Goal: Task Accomplishment & Management: Manage account settings

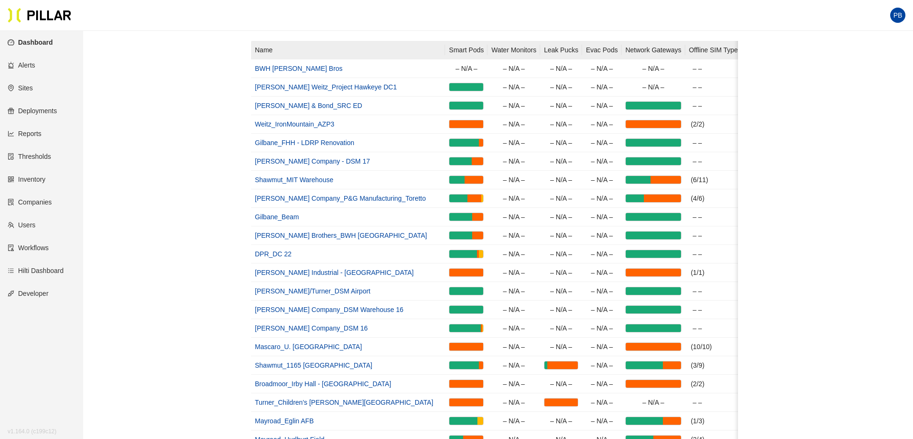
scroll to position [116, 0]
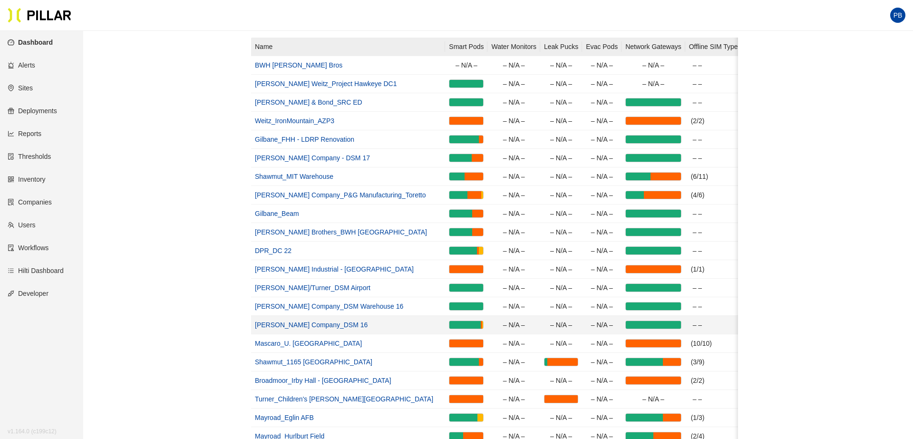
click at [298, 327] on link "[PERSON_NAME] Company_DSM 16" at bounding box center [311, 325] width 113 height 8
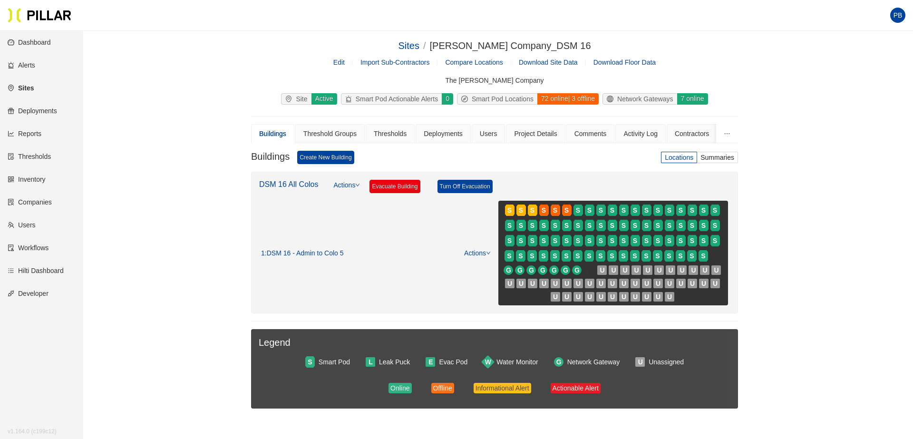
click at [106, 275] on div "Sites / Weitz Company_DSM 16 / Edit Import Sub-Contractors Compare Locations Do…" at bounding box center [494, 239] width 776 height 400
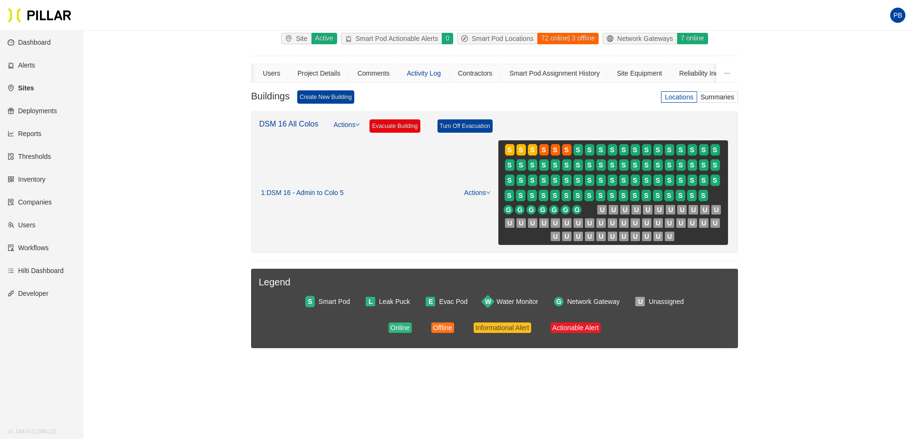
click at [632, 76] on div "Site Equipment" at bounding box center [639, 73] width 61 height 19
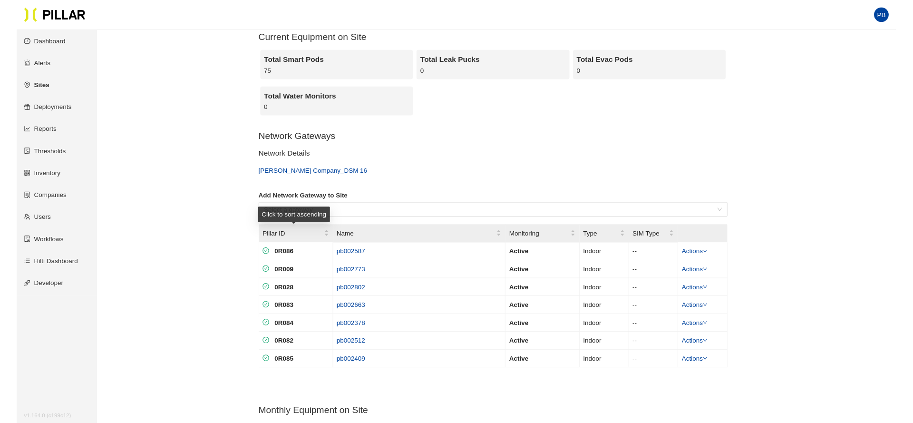
scroll to position [119, 0]
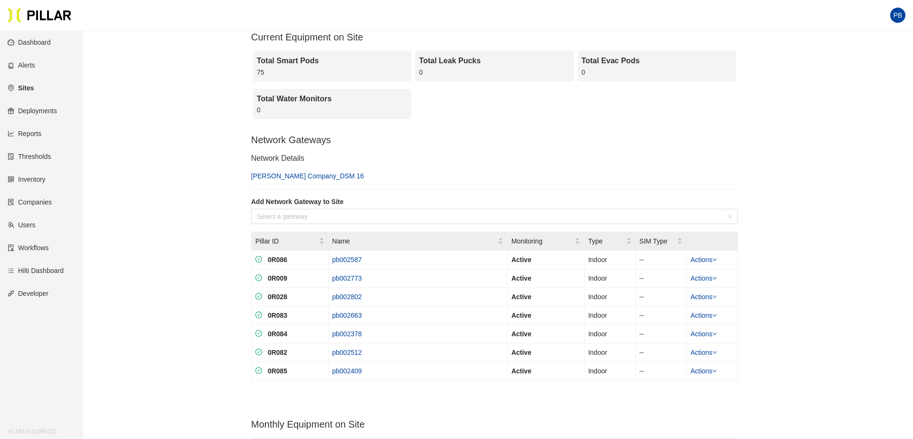
click at [399, 388] on div "Current Equipment on Site Total Smart Pods 75 Total Leak Pucks 0 Total Evac Pod…" at bounding box center [494, 338] width 487 height 614
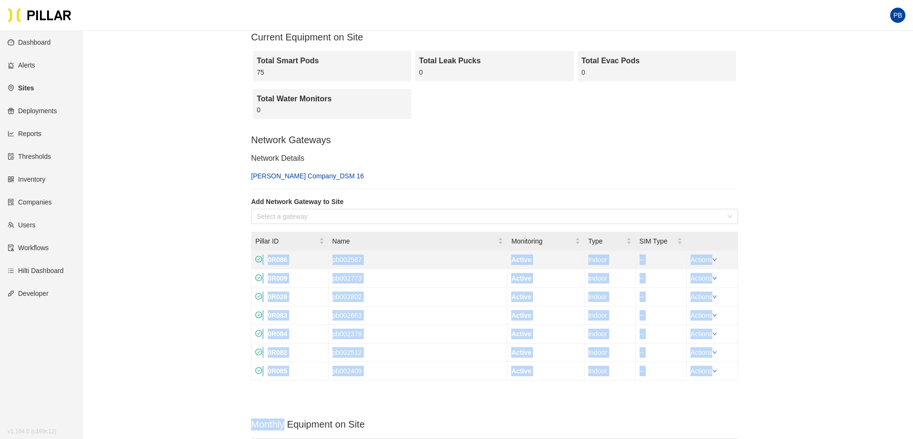
drag, startPoint x: 399, startPoint y: 388, endPoint x: 254, endPoint y: 261, distance: 193.0
click at [254, 261] on div "Current Equipment on Site Total Smart Pods 75 Total Leak Pucks 0 Total Evac Pod…" at bounding box center [494, 338] width 487 height 614
copy div "0R086 pb002587 Active Indoor -- Actions 0R009 pb002773 Active Indoor -- Actions…"
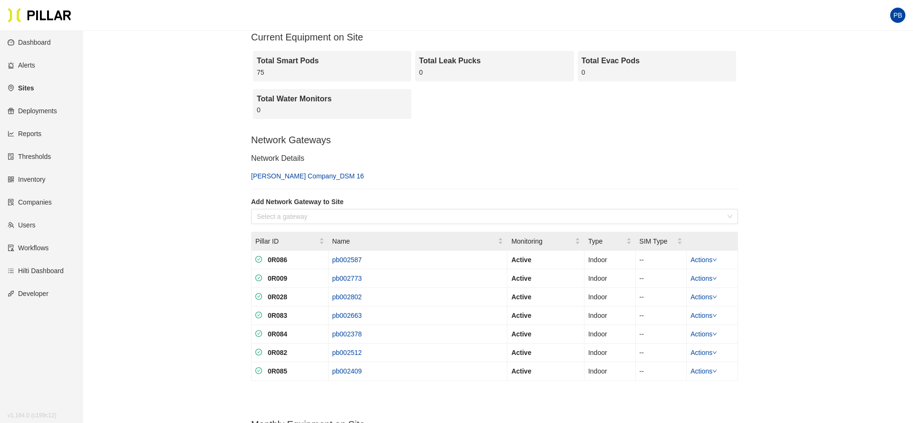
click at [163, 134] on div "Sites / Weitz Company_DSM 16 / Edit Import Sub-Contractors Compare Locations Do…" at bounding box center [494, 286] width 776 height 734
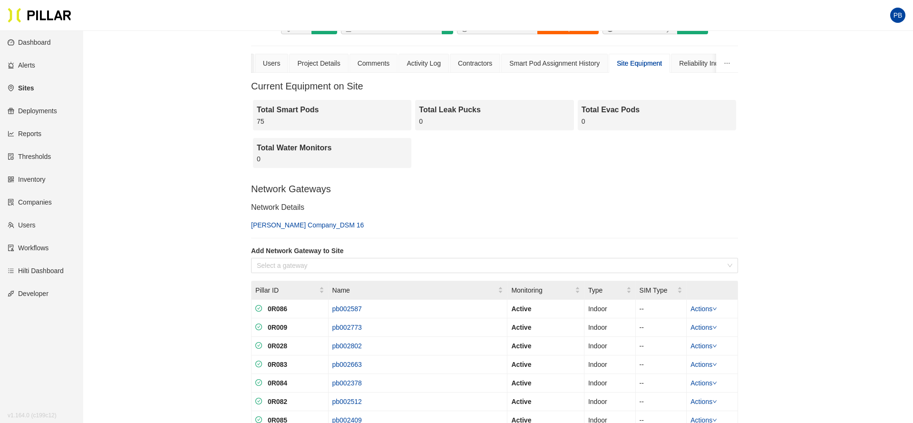
scroll to position [0, 0]
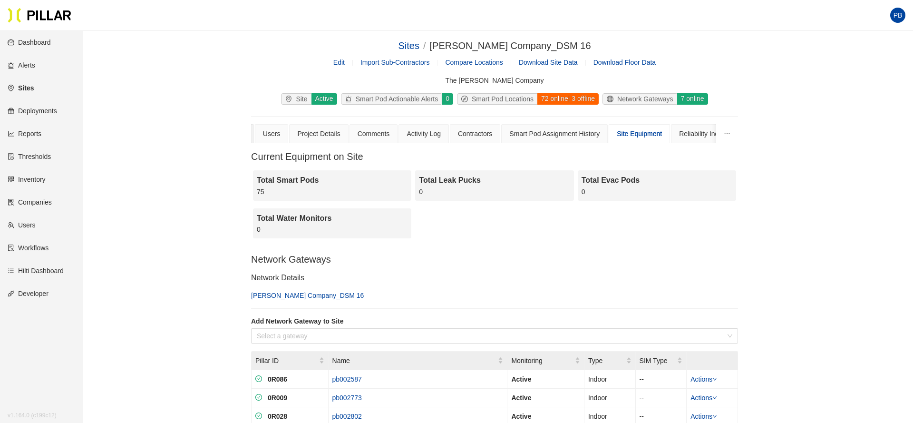
click at [644, 100] on div "Network Gateways" at bounding box center [640, 99] width 74 height 10
click at [638, 134] on div "Site Equipment" at bounding box center [639, 133] width 45 height 10
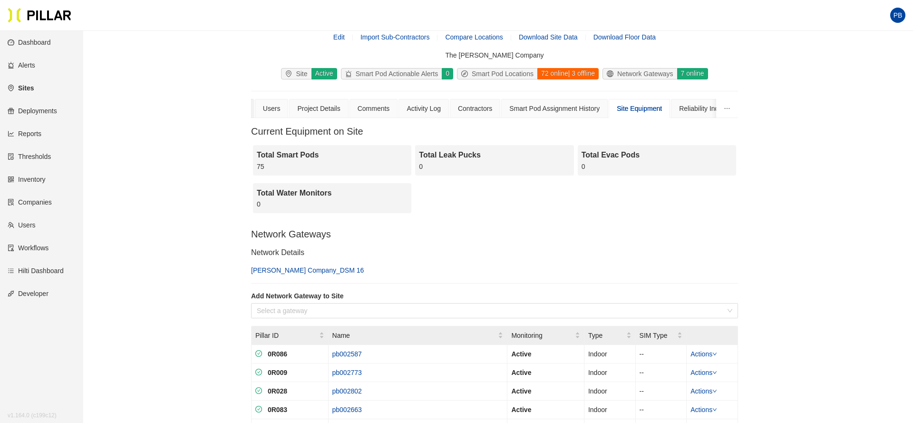
scroll to position [26, 0]
click at [279, 268] on link "[PERSON_NAME] Company_DSM 16" at bounding box center [307, 270] width 113 height 8
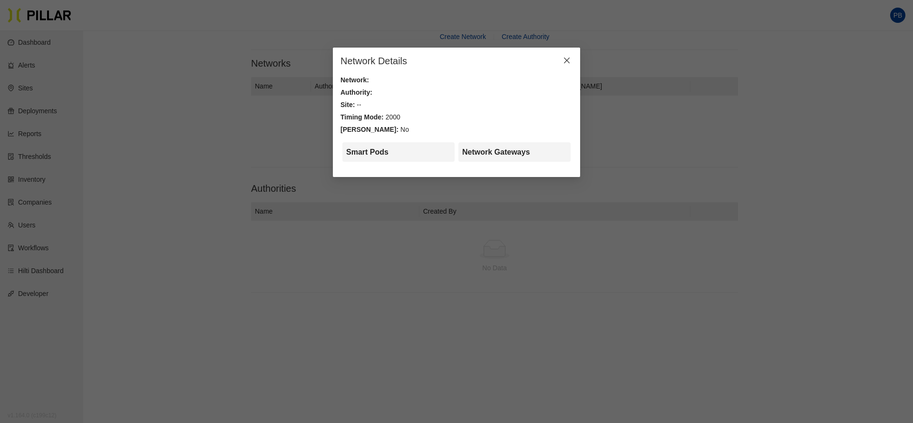
click at [568, 61] on icon "close" at bounding box center [567, 61] width 8 height 8
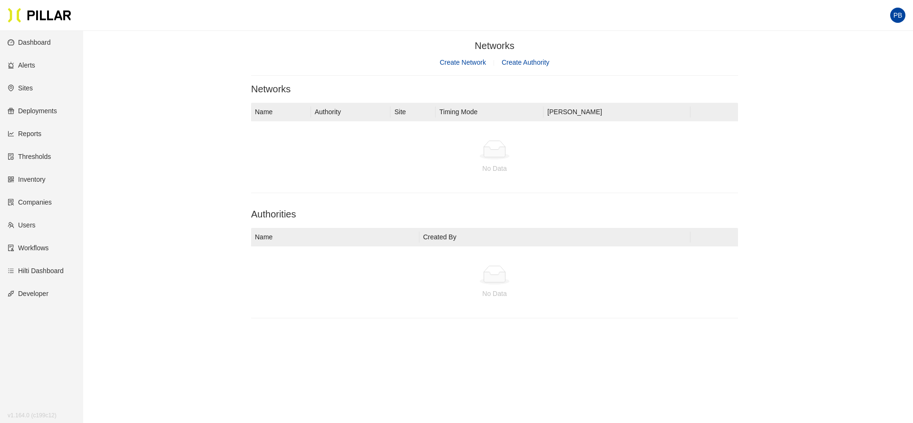
click at [28, 88] on link "Sites" at bounding box center [20, 88] width 25 height 8
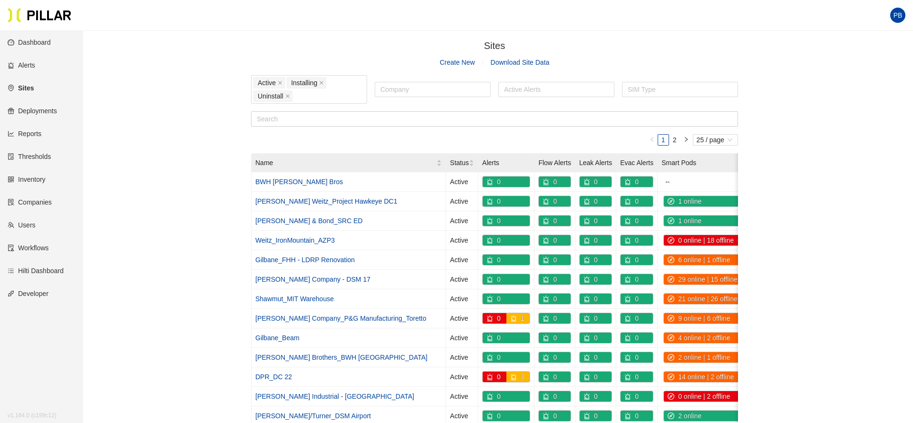
click at [43, 111] on link "Deployments" at bounding box center [32, 111] width 49 height 8
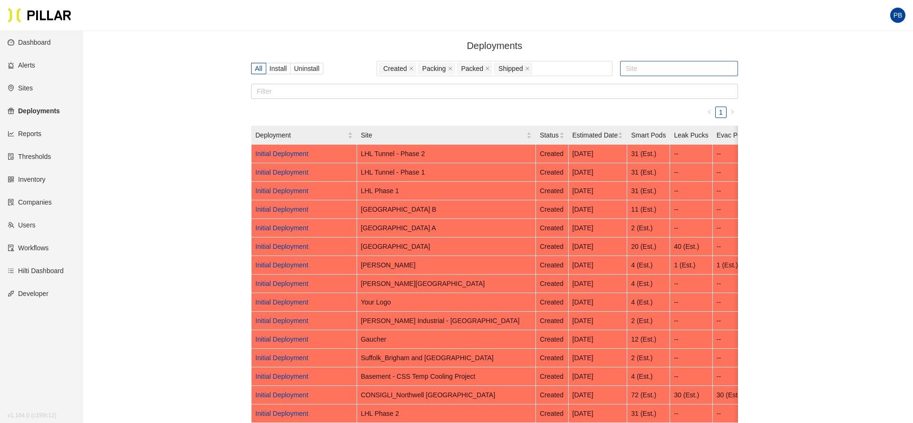
click at [650, 71] on div at bounding box center [678, 68] width 113 height 13
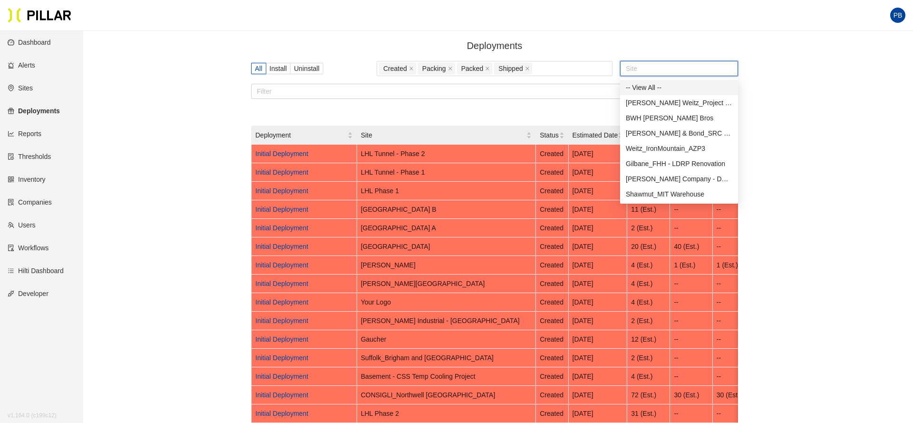
click at [650, 71] on div at bounding box center [678, 68] width 113 height 13
type input "dsm"
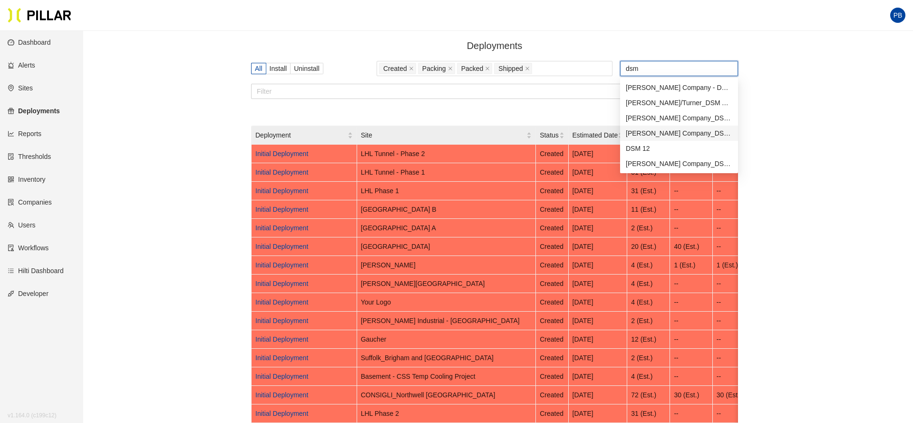
click at [652, 133] on div "[PERSON_NAME] Company_DSM 16" at bounding box center [679, 133] width 106 height 10
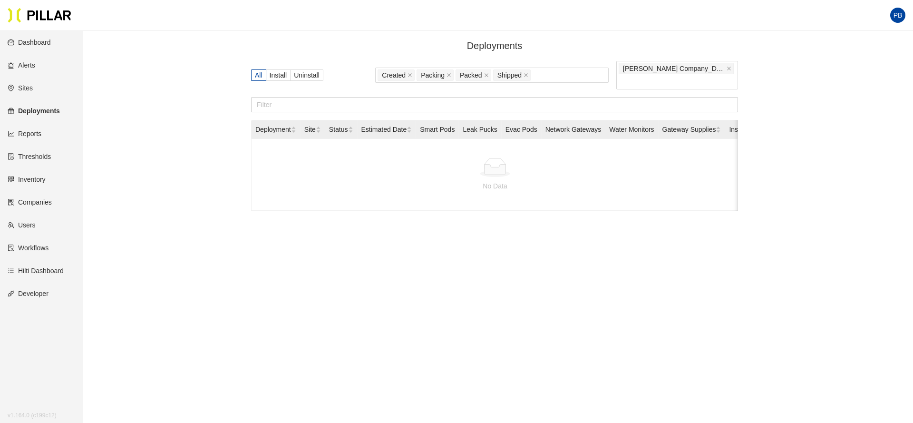
click at [31, 181] on link "Inventory" at bounding box center [27, 179] width 38 height 8
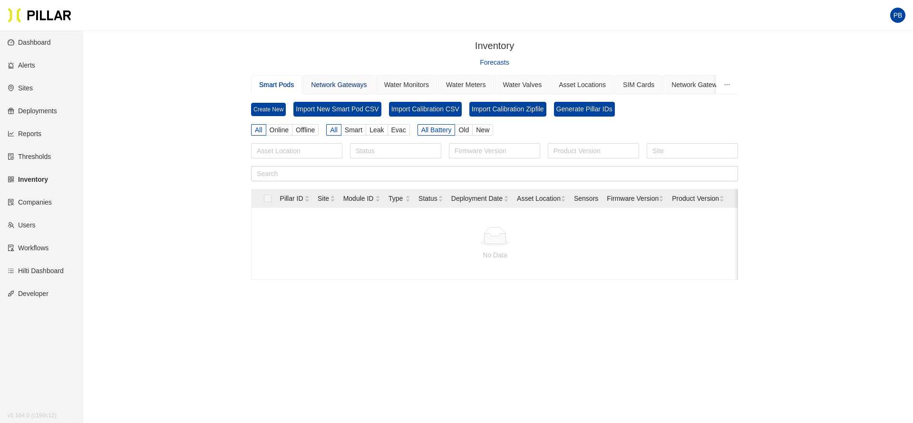
click at [336, 85] on div "Network Gateways" at bounding box center [339, 84] width 56 height 10
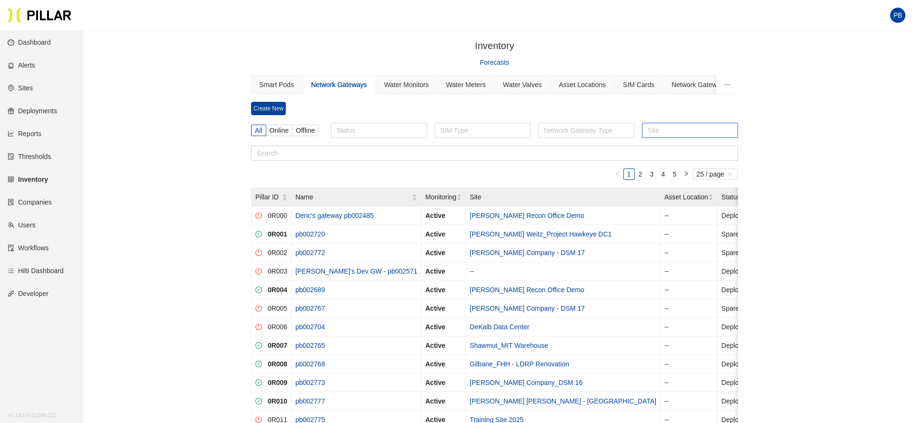
click at [677, 130] on div at bounding box center [689, 130] width 91 height 13
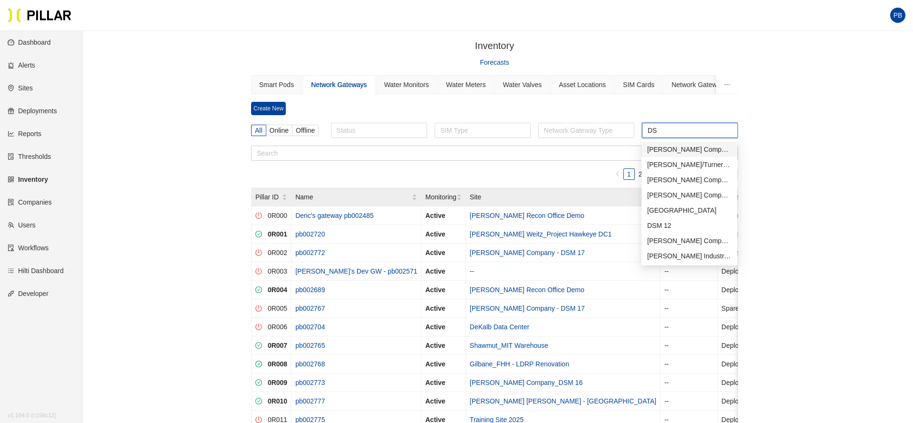
type input "DSM"
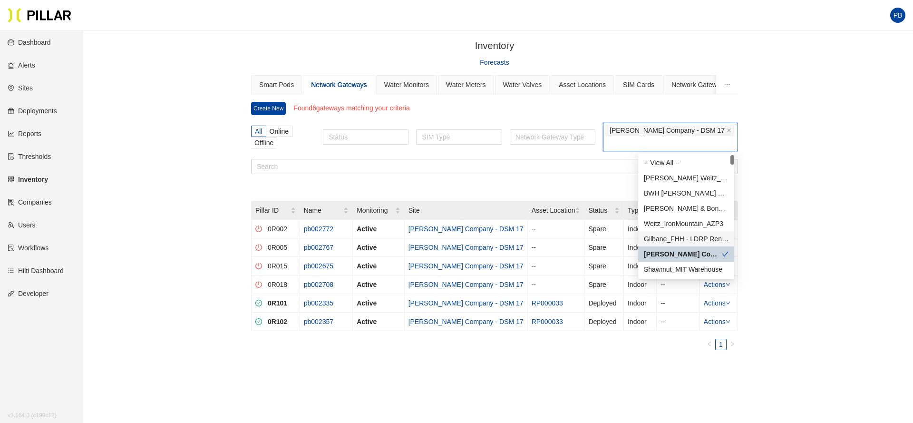
click at [813, 158] on div "Inventory / Forecasts Smart Pods Network Gateways Water Monitors Water Meters W…" at bounding box center [494, 213] width 776 height 349
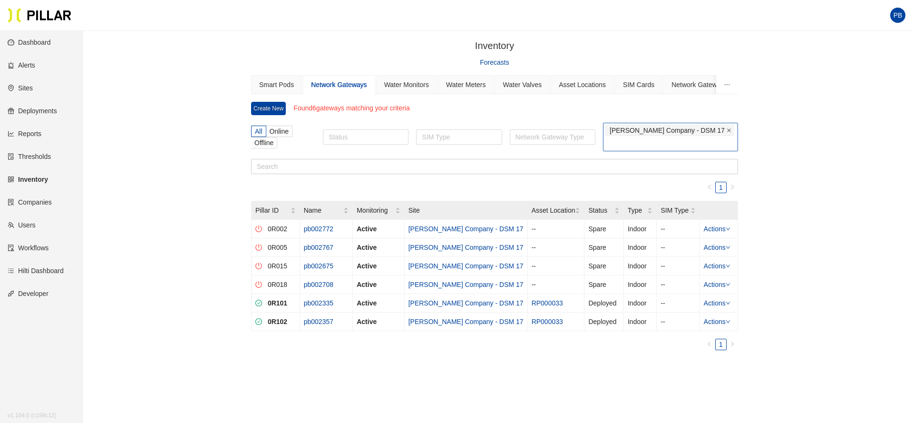
click at [729, 130] on icon "close" at bounding box center [729, 131] width 4 height 4
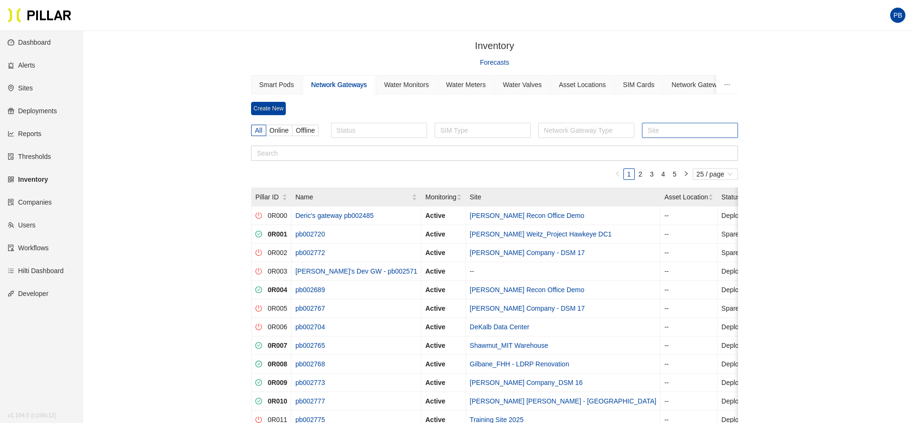
click at [688, 131] on div at bounding box center [689, 130] width 91 height 13
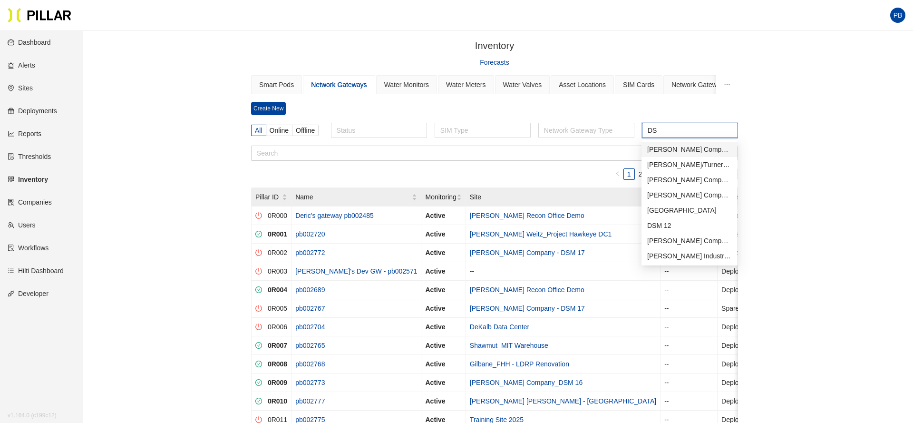
type input "DSM"
click at [683, 191] on div "[PERSON_NAME] Company_DSM 16" at bounding box center [689, 195] width 85 height 10
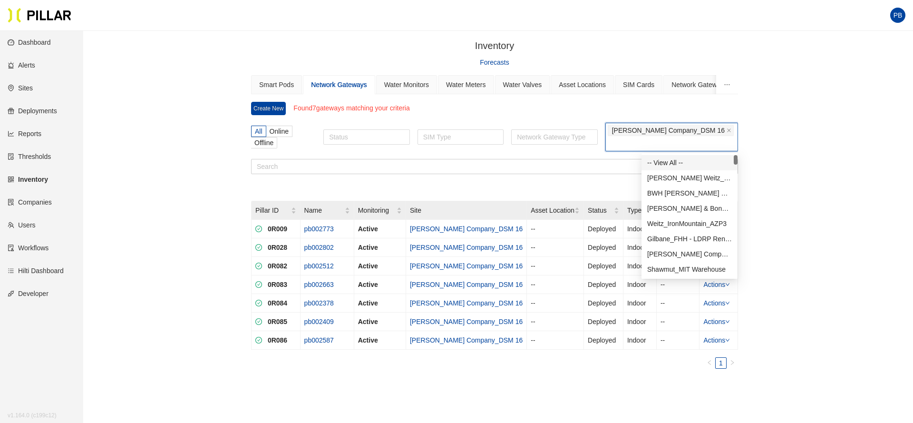
click at [792, 164] on div "Inventory / Forecasts Smart Pods Network Gateways Water Monitors Water Meters W…" at bounding box center [494, 223] width 776 height 368
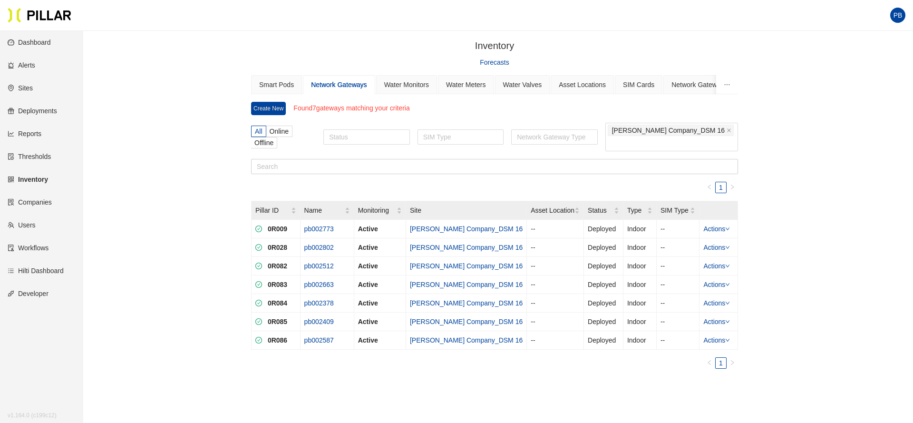
click at [47, 111] on link "Deployments" at bounding box center [32, 111] width 49 height 8
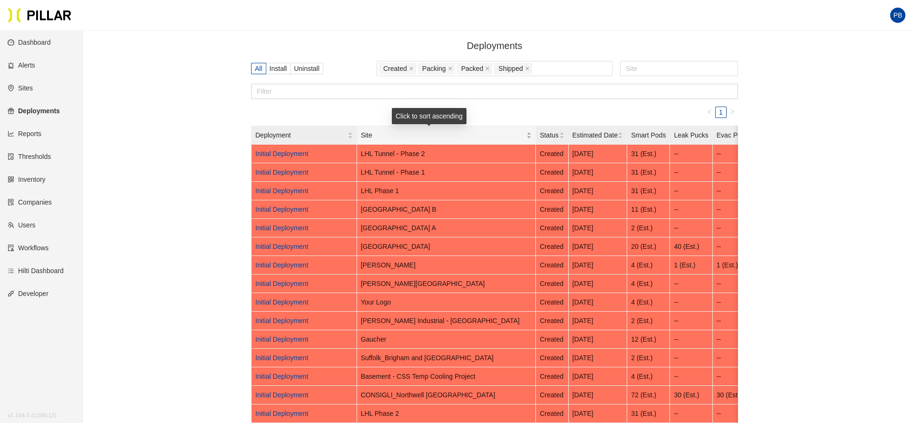
click at [496, 135] on div "Site" at bounding box center [446, 135] width 171 height 10
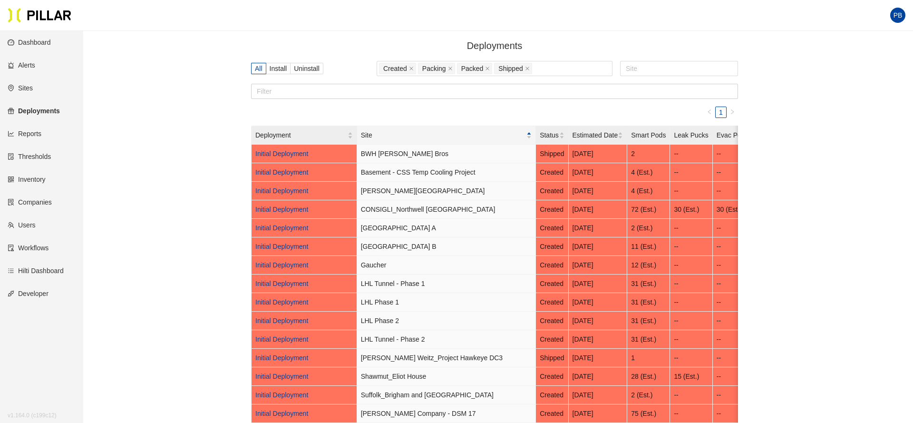
click at [26, 87] on link "Sites" at bounding box center [20, 88] width 25 height 8
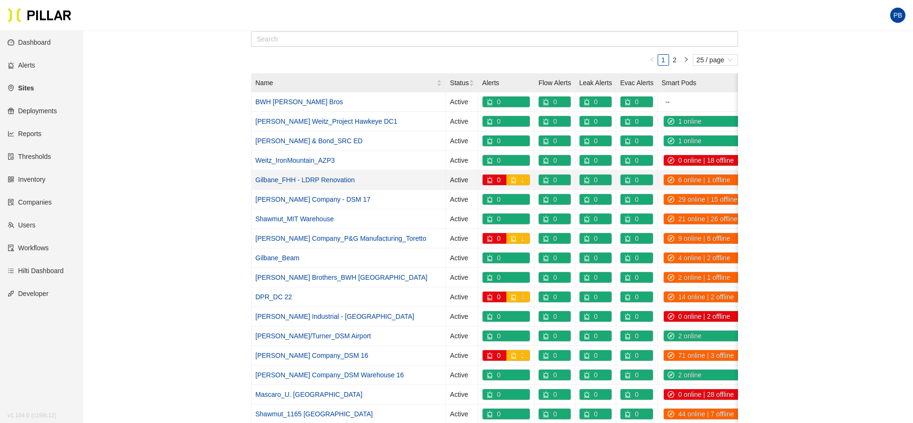
scroll to position [83, 0]
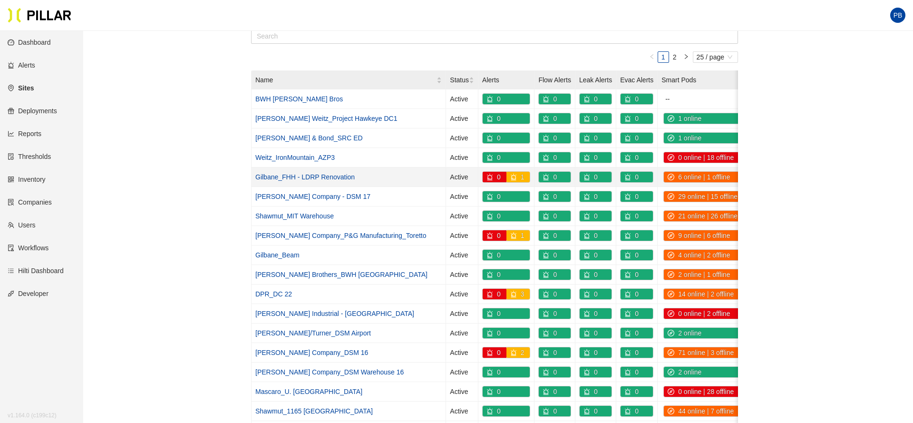
click at [446, 256] on td "Active" at bounding box center [462, 254] width 32 height 19
click at [294, 350] on link "[PERSON_NAME] Company_DSM 16" at bounding box center [311, 352] width 113 height 8
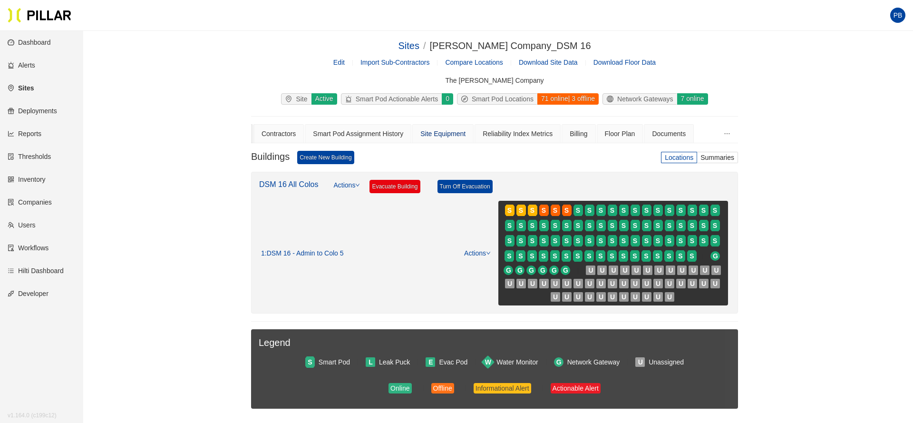
click at [462, 135] on div "Site Equipment" at bounding box center [442, 133] width 45 height 10
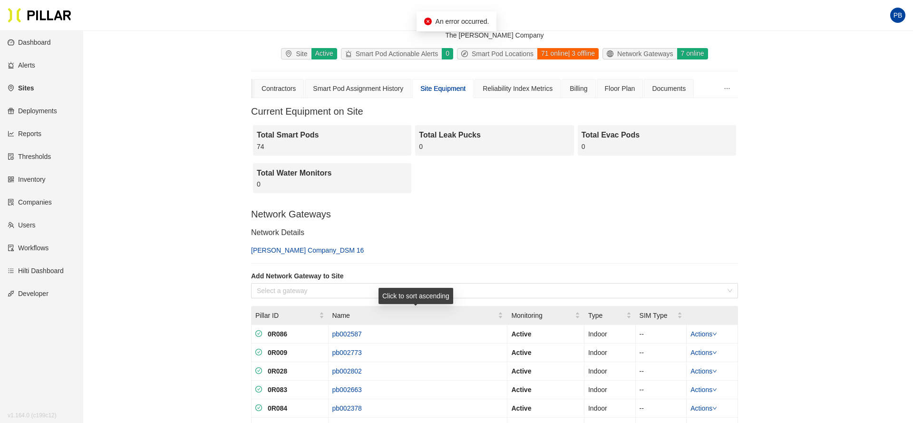
scroll to position [39, 0]
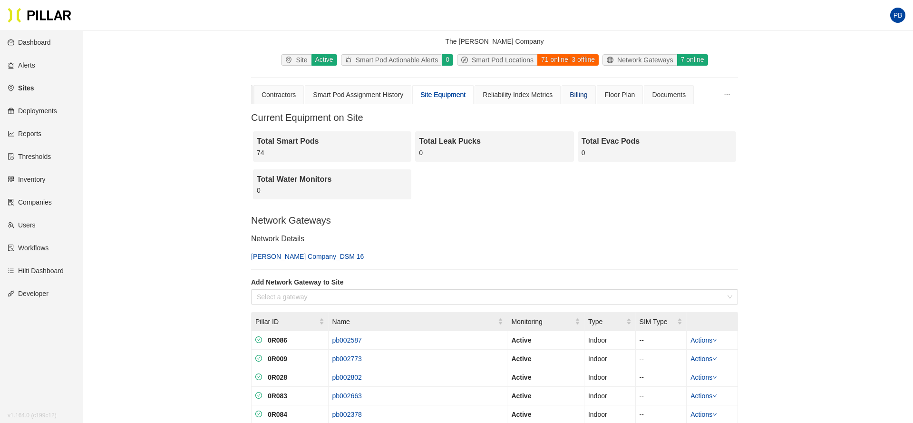
click at [587, 91] on div "Billing" at bounding box center [579, 94] width 18 height 10
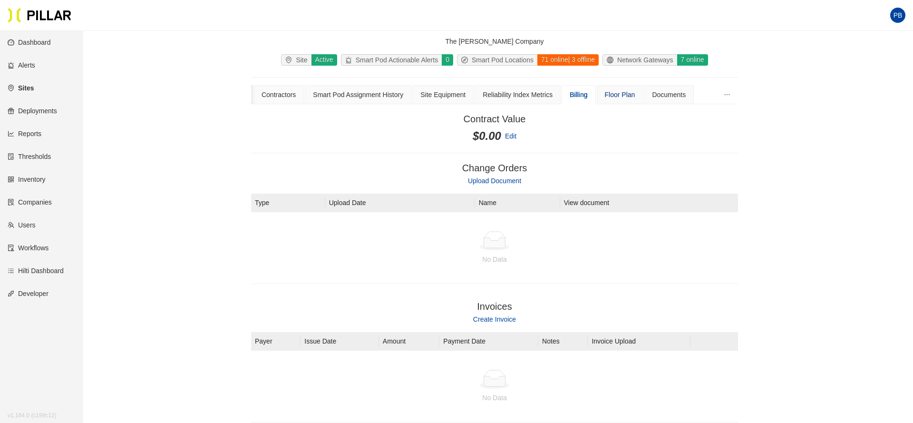
click at [635, 98] on div "Floor Plan" at bounding box center [620, 94] width 30 height 10
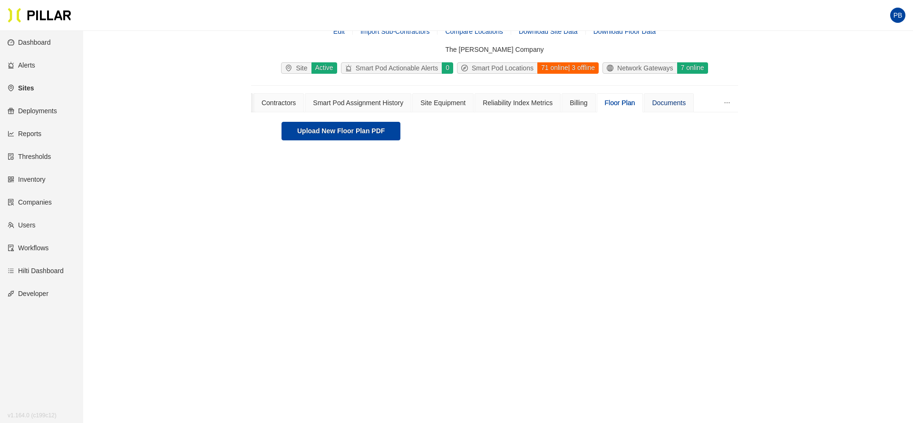
click at [686, 104] on div "Documents" at bounding box center [669, 102] width 34 height 10
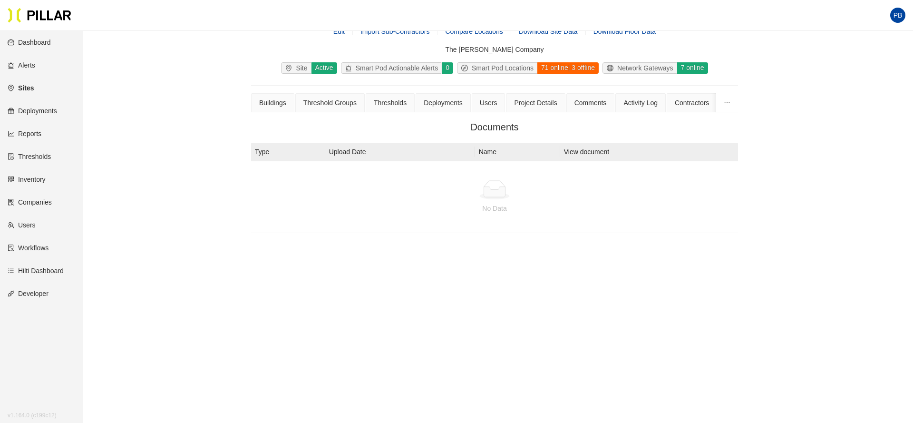
click at [38, 180] on link "Inventory" at bounding box center [27, 179] width 38 height 8
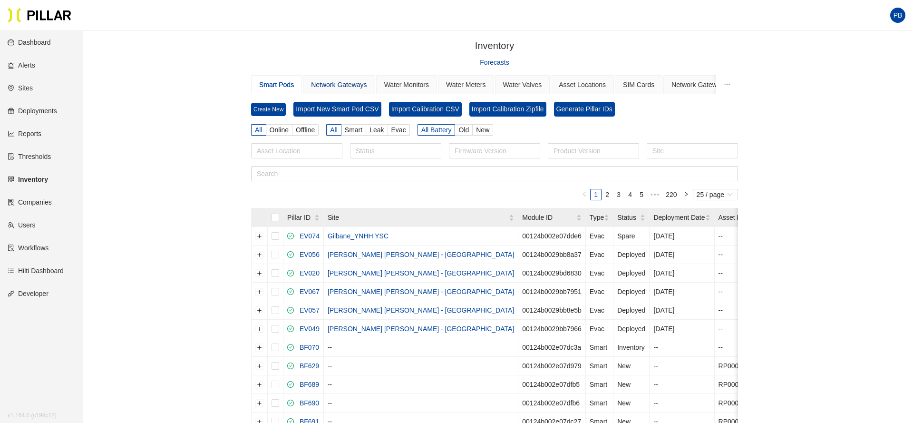
click at [346, 84] on div "Network Gateways" at bounding box center [339, 84] width 56 height 10
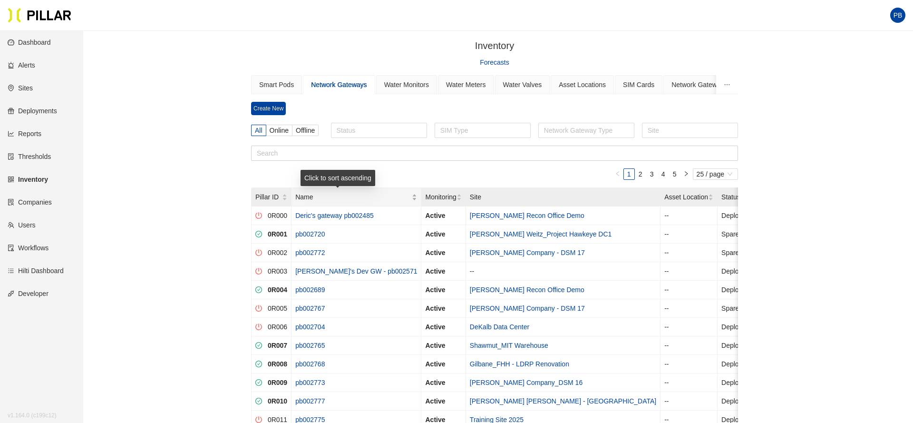
click at [379, 195] on div "Name" at bounding box center [356, 197] width 122 height 10
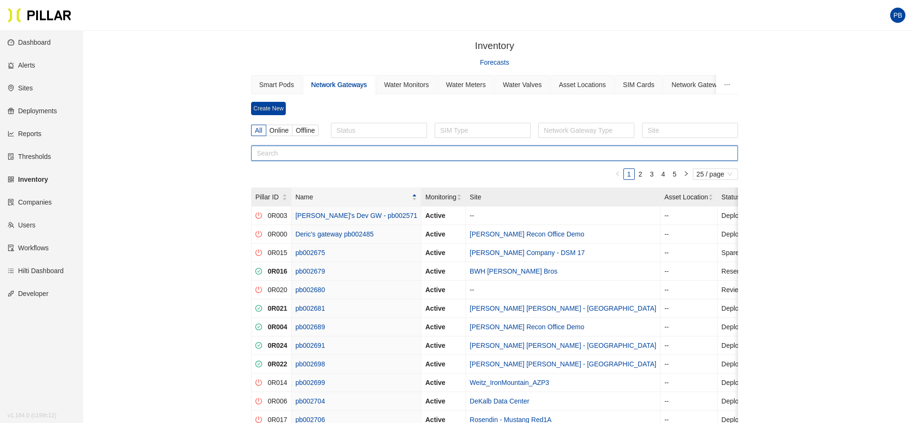
click at [319, 153] on input "text" at bounding box center [494, 152] width 487 height 15
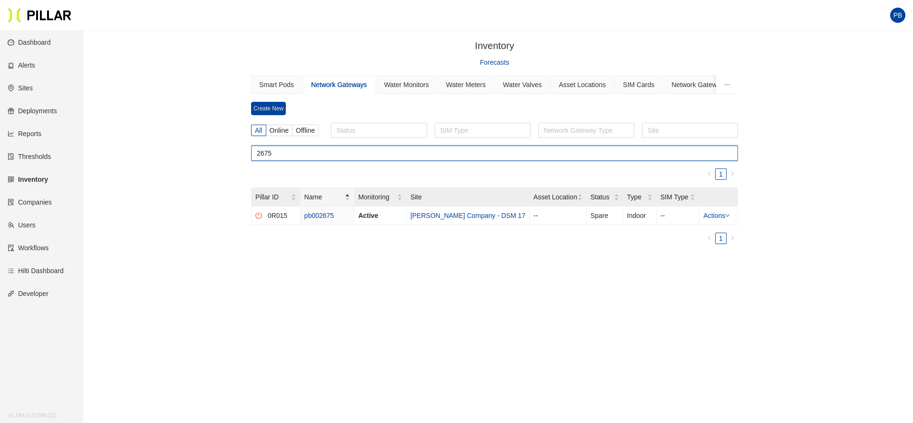
type input "2675"
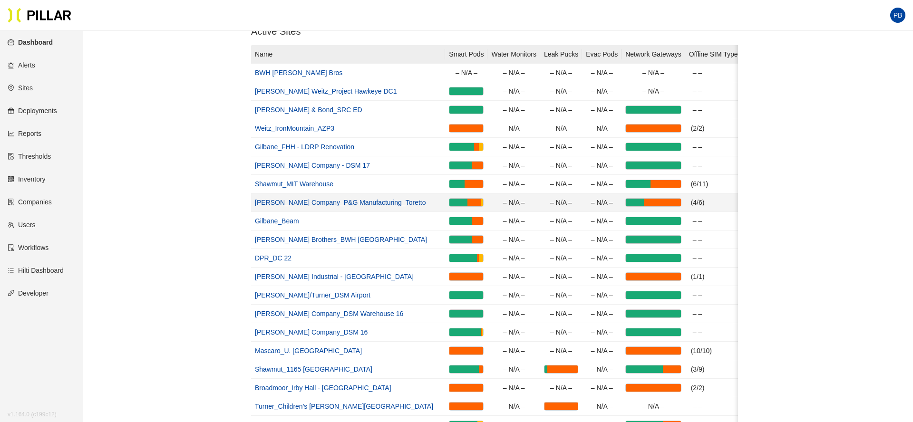
scroll to position [110, 0]
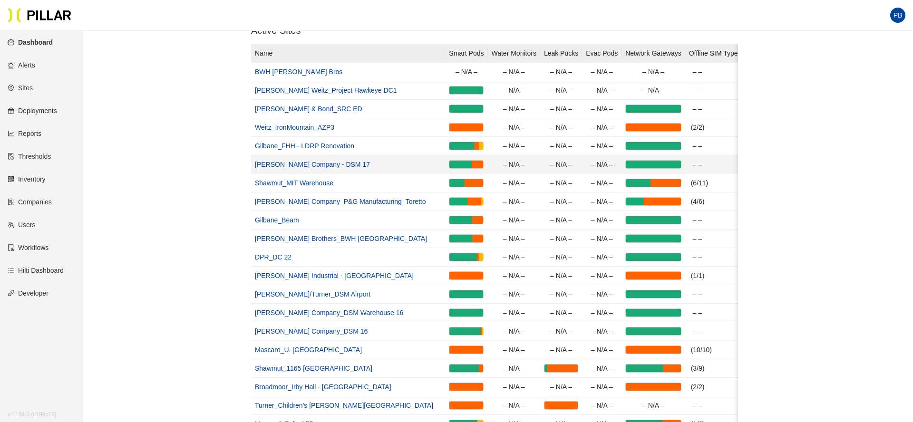
click at [300, 163] on link "[PERSON_NAME] Company - DSM 17" at bounding box center [312, 165] width 115 height 8
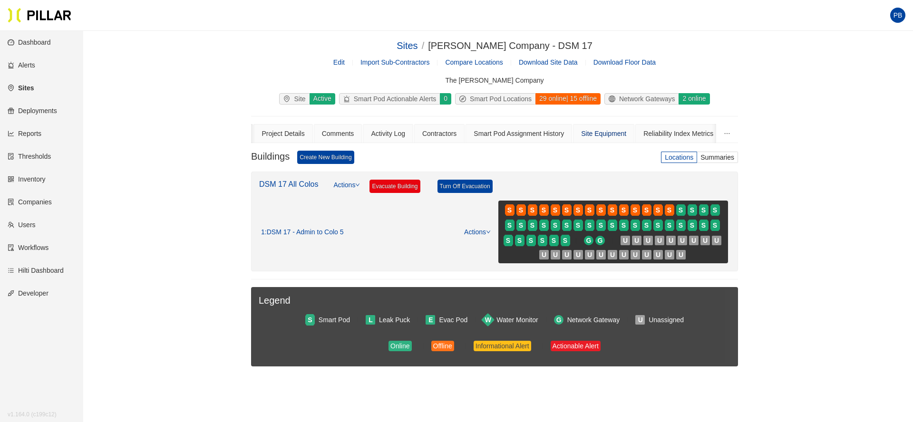
click at [604, 128] on div "Site Equipment" at bounding box center [603, 133] width 45 height 10
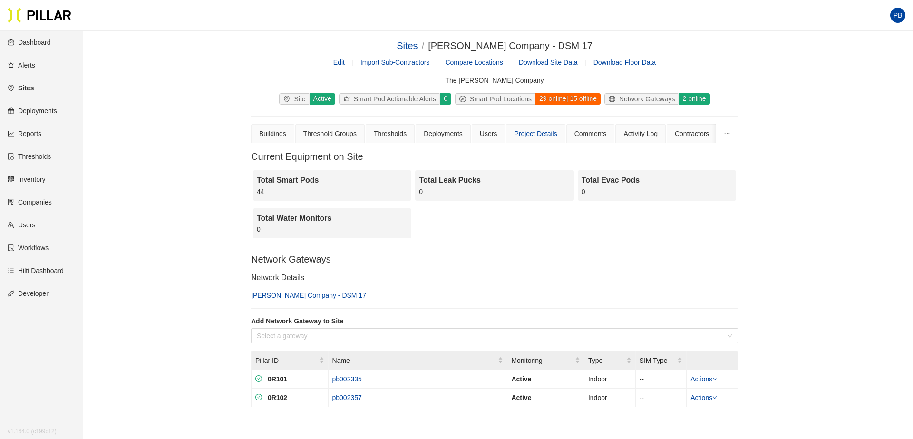
click at [726, 134] on div "Smart Pod Assignment History" at bounding box center [771, 133] width 90 height 10
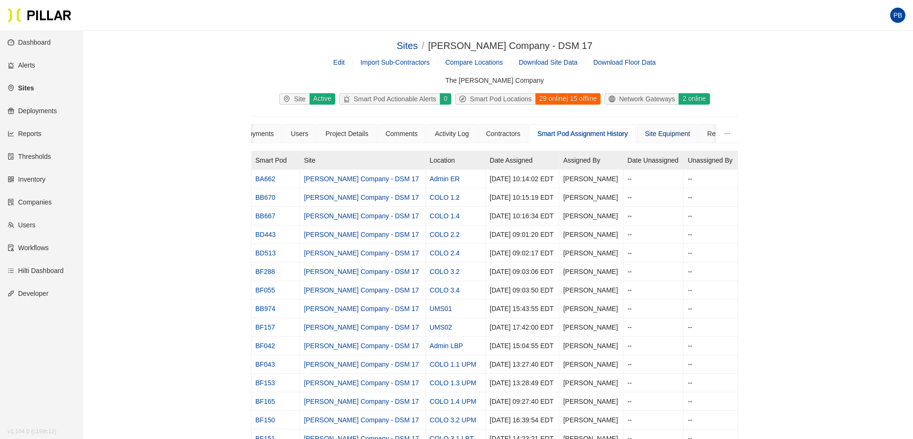
click at [674, 132] on div "Site Equipment" at bounding box center [667, 133] width 45 height 10
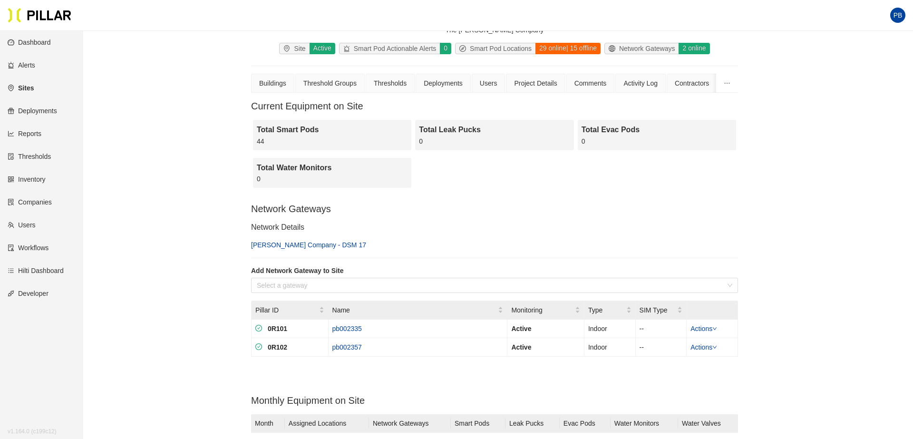
scroll to position [53, 0]
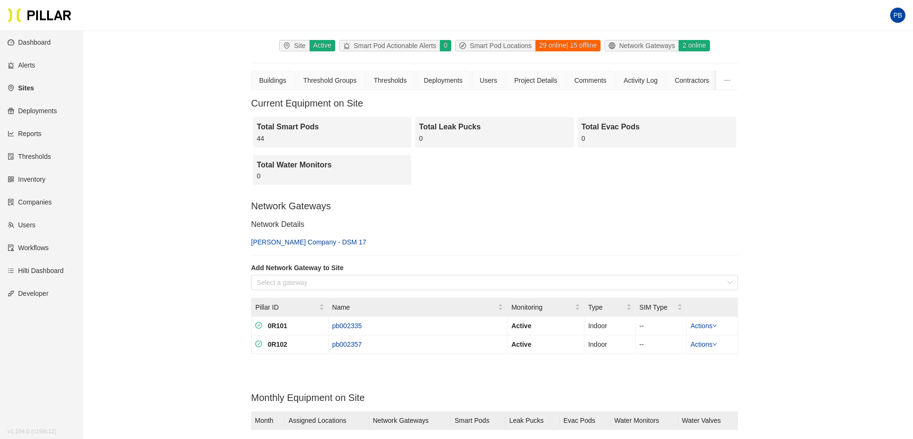
click at [294, 242] on link "[PERSON_NAME] Company - DSM 17" at bounding box center [308, 242] width 115 height 8
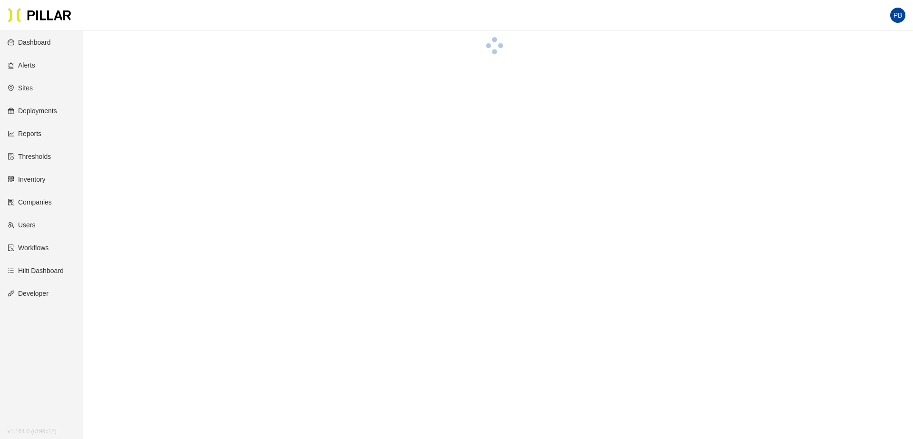
scroll to position [39, 0]
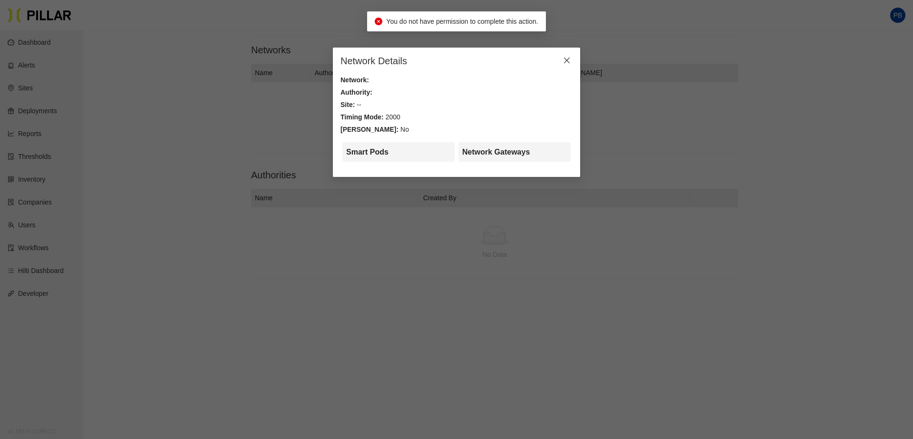
click at [569, 62] on icon "close" at bounding box center [567, 61] width 8 height 8
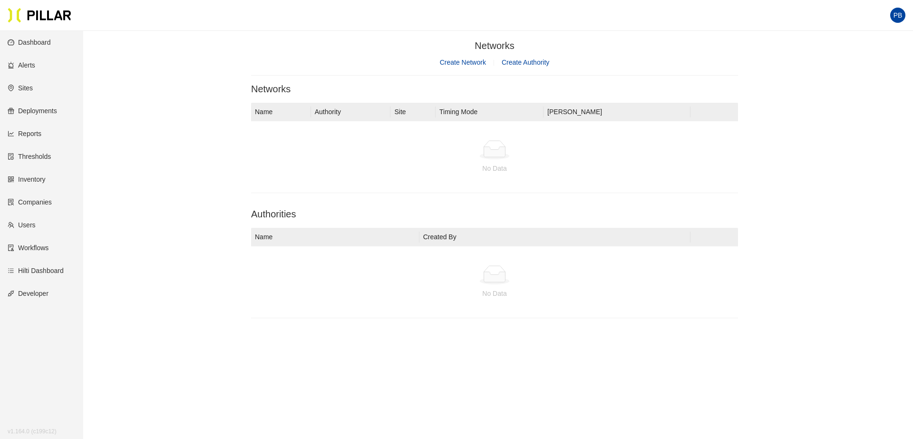
scroll to position [39, 0]
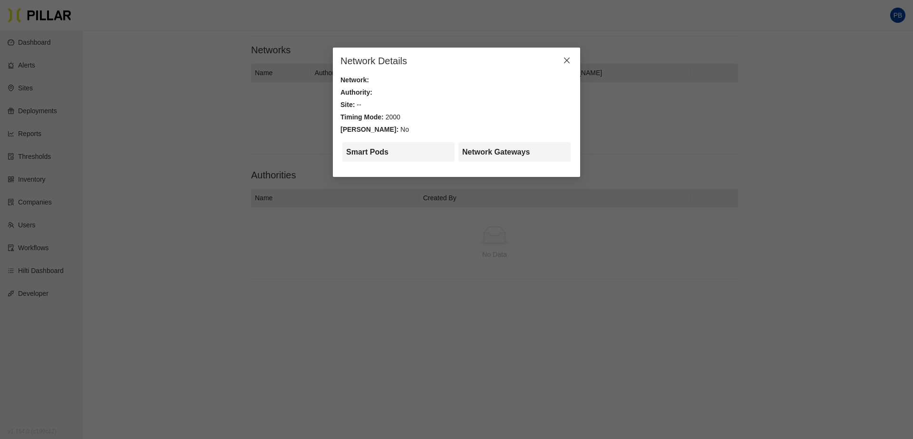
click at [567, 58] on icon "close" at bounding box center [567, 61] width 8 height 8
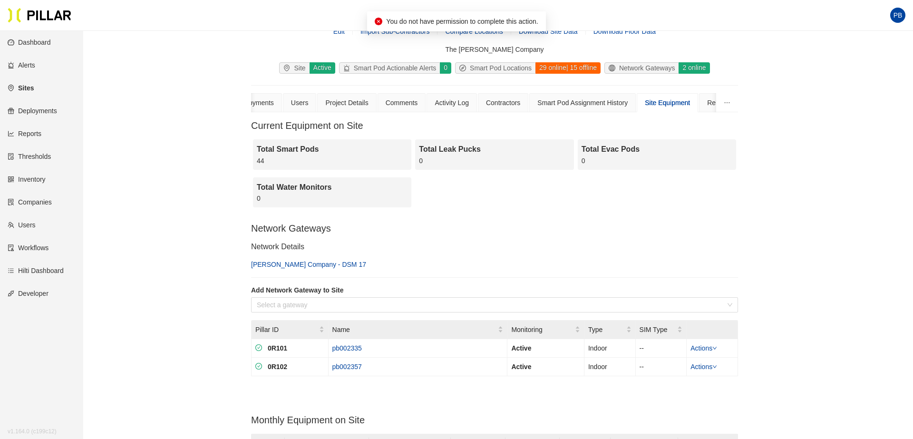
scroll to position [39, 0]
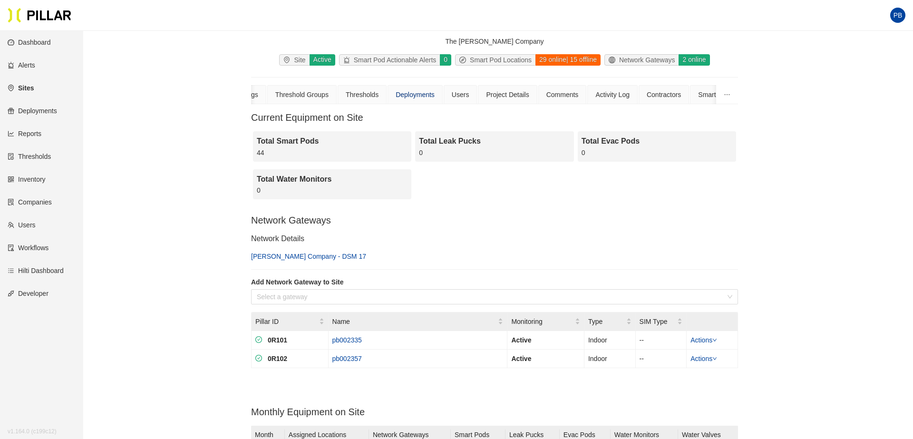
click at [412, 89] on div "Deployments" at bounding box center [415, 94] width 39 height 10
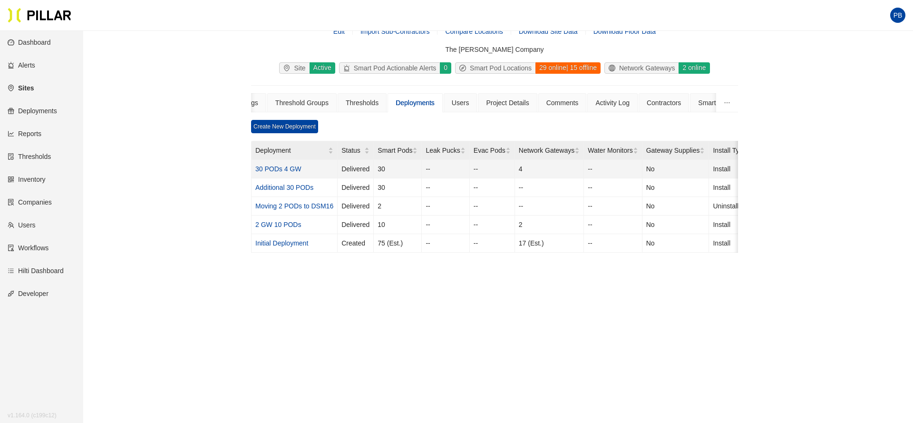
click at [292, 168] on link "30 PODs 4 GW" at bounding box center [278, 169] width 46 height 8
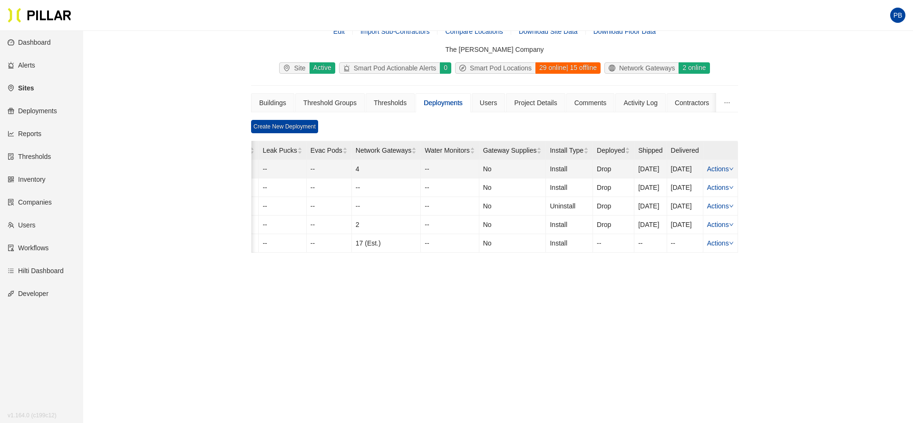
scroll to position [0, 190]
click at [732, 167] on icon "down" at bounding box center [731, 168] width 5 height 5
click at [717, 165] on link "Actions" at bounding box center [720, 169] width 27 height 8
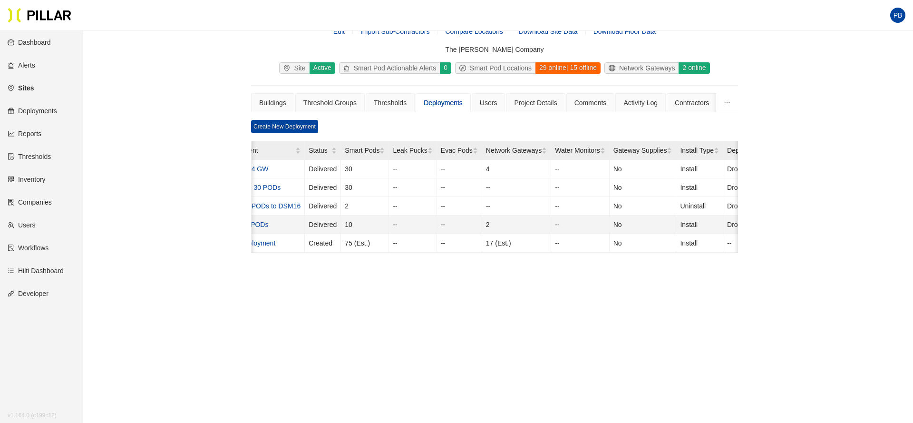
scroll to position [0, 0]
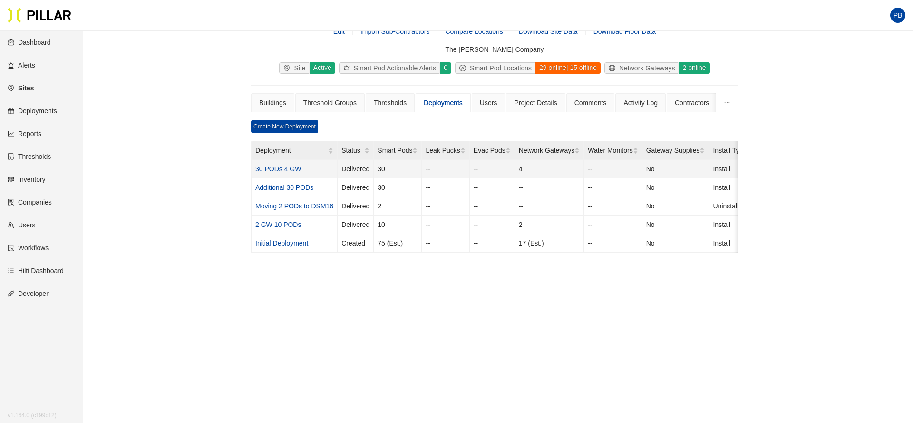
click at [278, 169] on link "30 PODs 4 GW" at bounding box center [278, 169] width 46 height 8
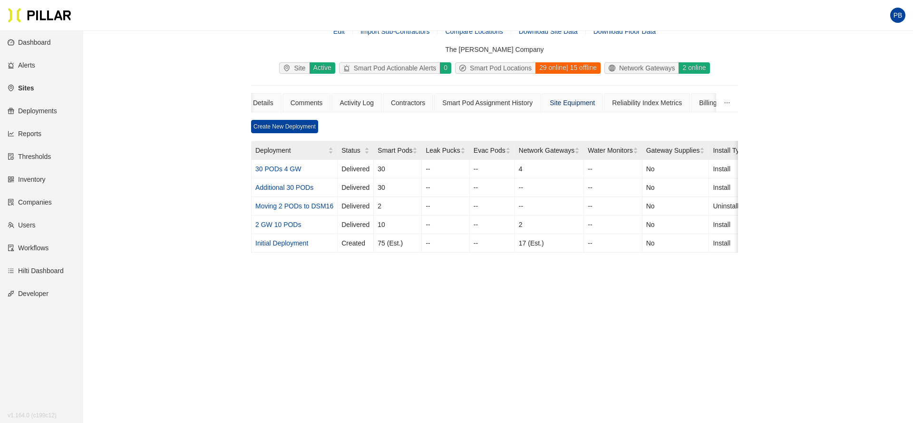
click at [578, 103] on div "Site Equipment" at bounding box center [572, 102] width 45 height 10
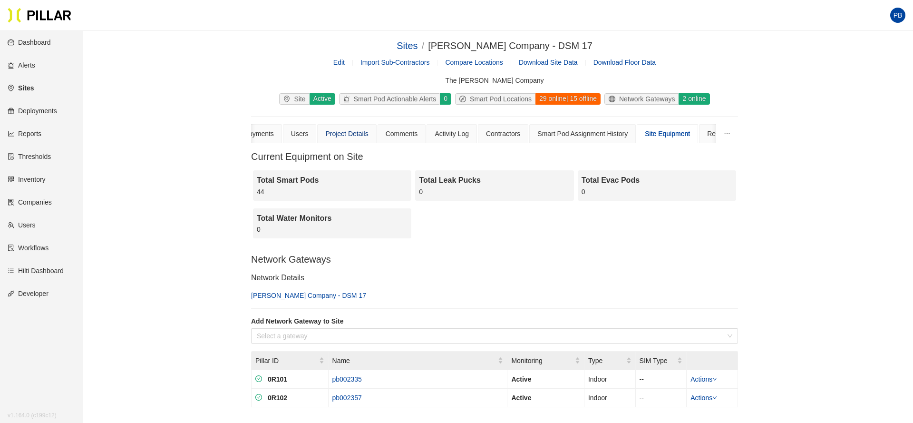
click at [345, 132] on div "Project Details" at bounding box center [346, 133] width 43 height 10
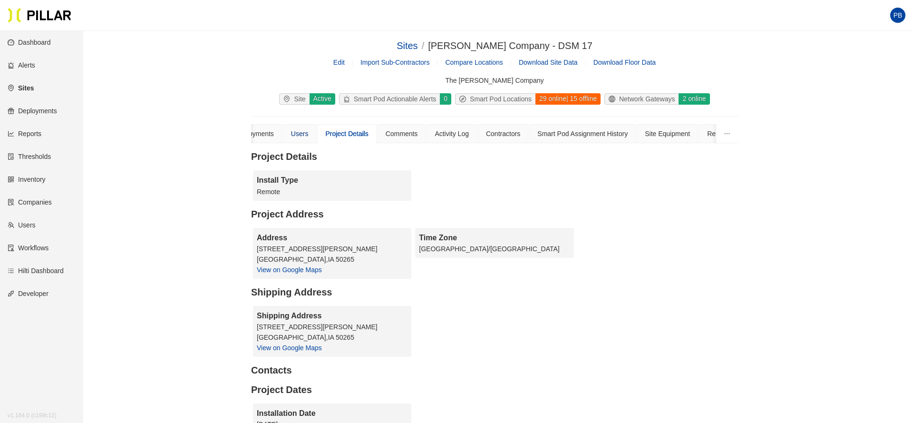
click at [307, 135] on div "Users" at bounding box center [300, 133] width 18 height 10
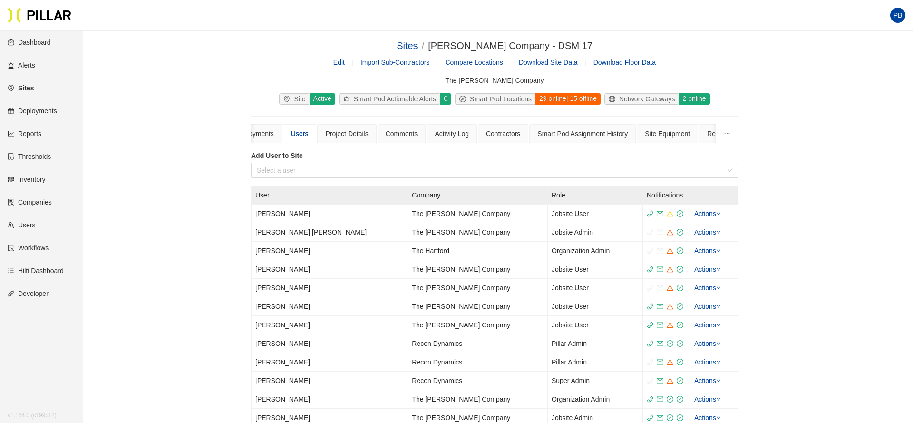
click at [706, 97] on div "2 online" at bounding box center [693, 98] width 31 height 11
click at [269, 137] on div "Deployments" at bounding box center [254, 133] width 39 height 10
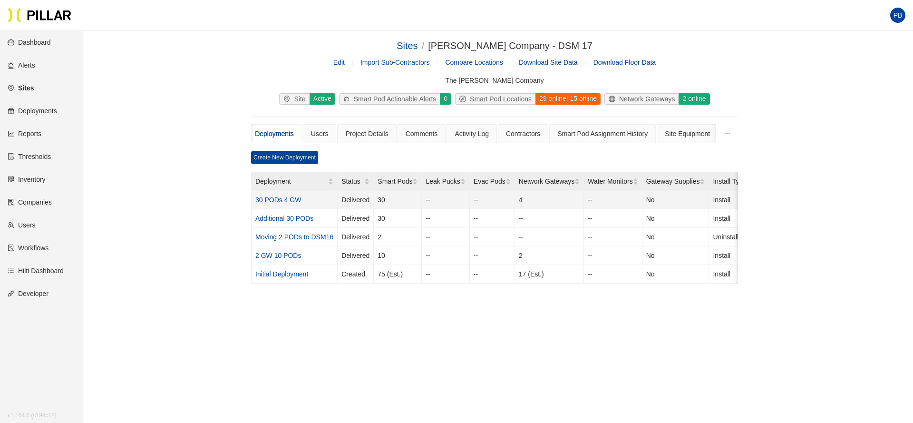
click at [280, 201] on link "30 PODs 4 GW" at bounding box center [278, 200] width 46 height 8
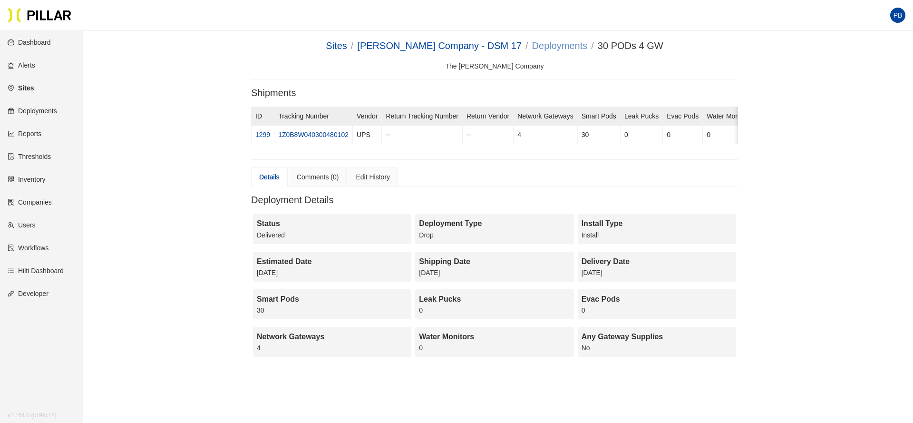
click at [532, 46] on link "Deployments" at bounding box center [560, 45] width 56 height 10
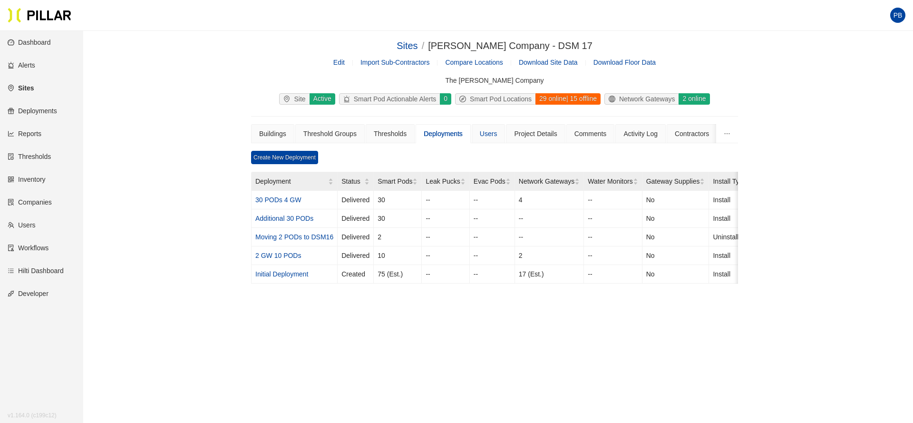
click at [505, 138] on div "Users" at bounding box center [489, 133] width 34 height 19
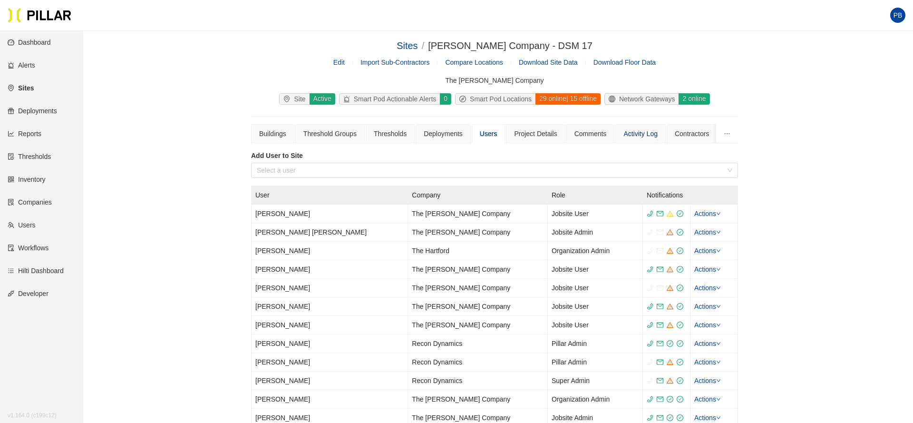
click at [646, 136] on div "Activity Log" at bounding box center [640, 133] width 34 height 10
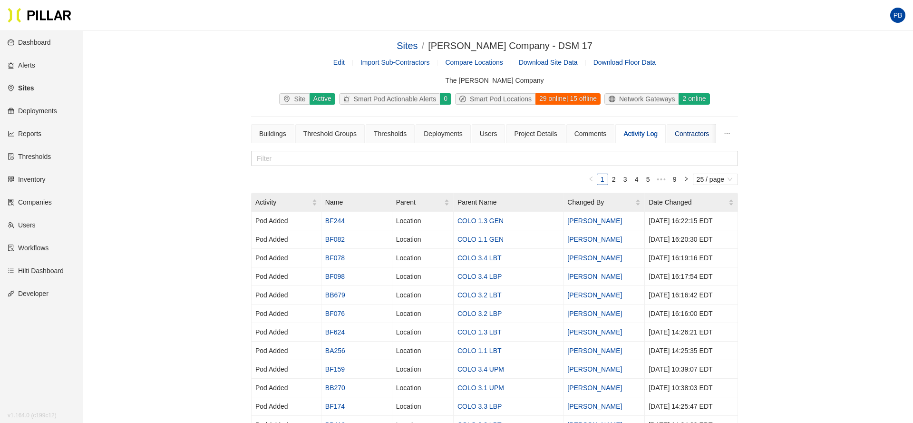
click at [689, 132] on div "Contractors" at bounding box center [692, 133] width 34 height 10
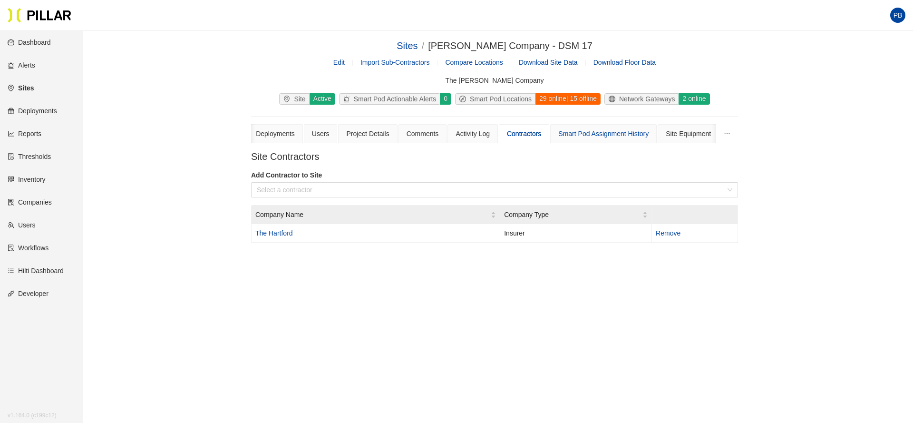
click at [596, 139] on div "Smart Pod Assignment History" at bounding box center [603, 133] width 106 height 19
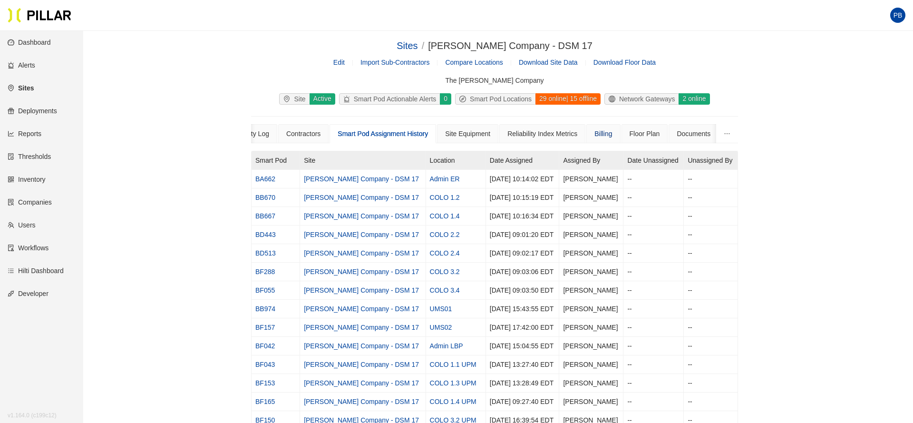
click at [612, 135] on div "Billing" at bounding box center [603, 133] width 18 height 10
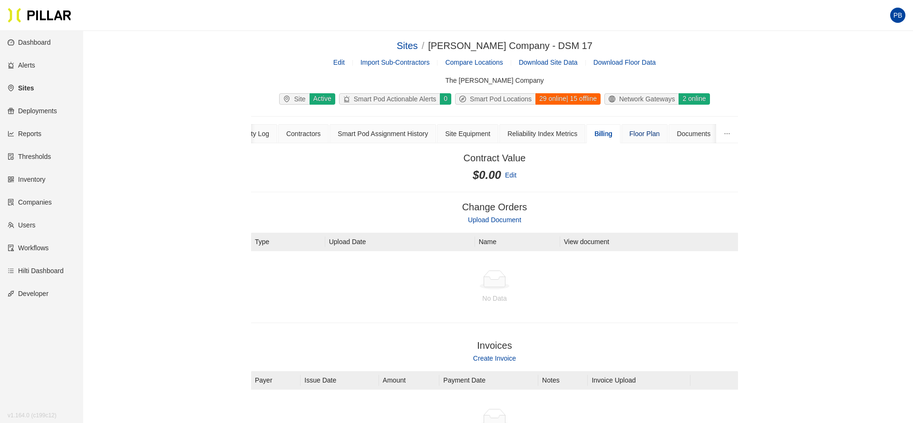
click at [651, 133] on div "Floor Plan" at bounding box center [644, 133] width 30 height 10
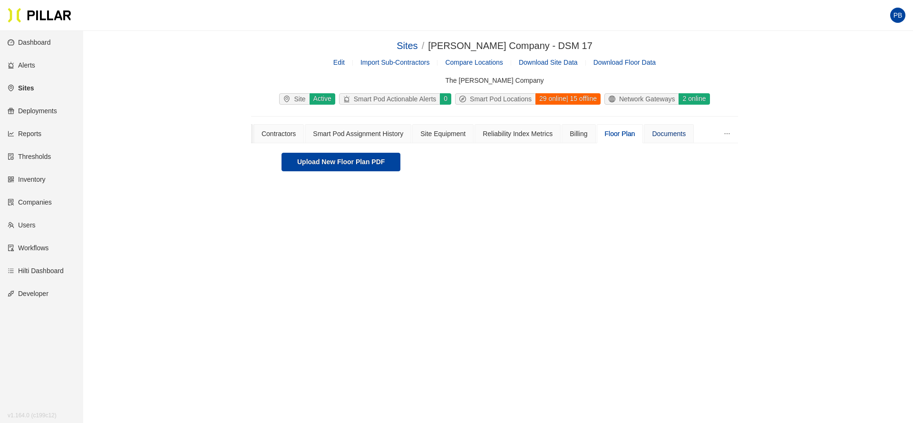
click at [686, 135] on div "Documents" at bounding box center [669, 133] width 34 height 10
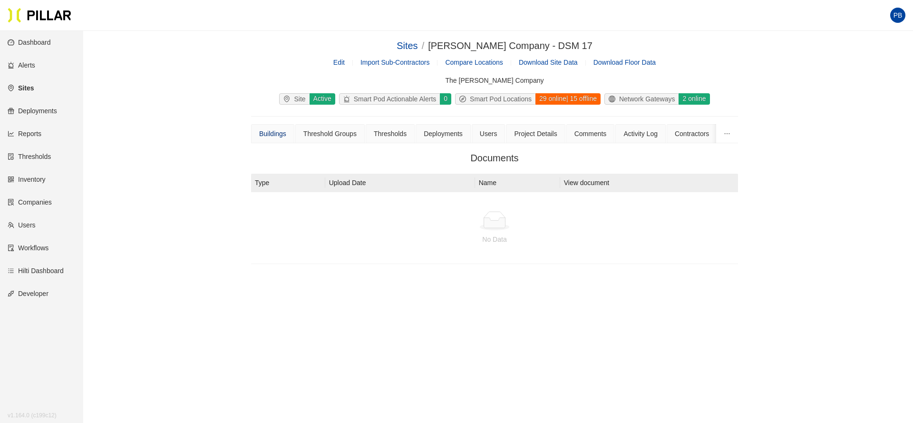
click at [274, 134] on div "Buildings" at bounding box center [272, 133] width 27 height 10
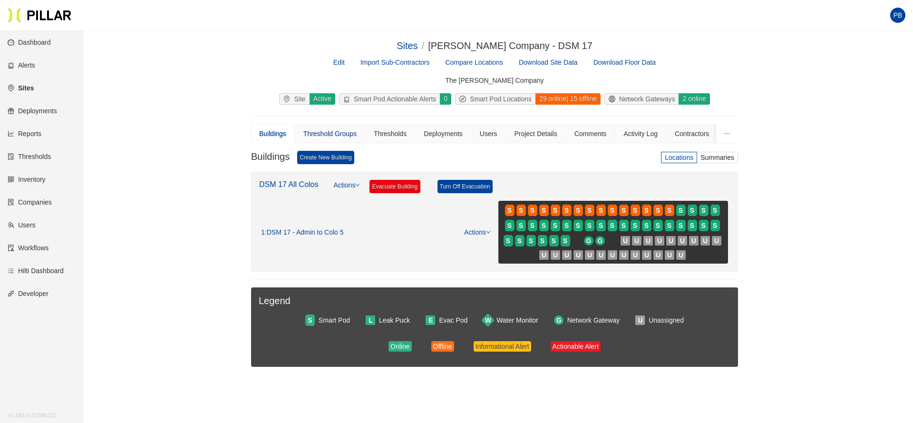
click at [321, 134] on div "Threshold Groups" at bounding box center [329, 133] width 53 height 10
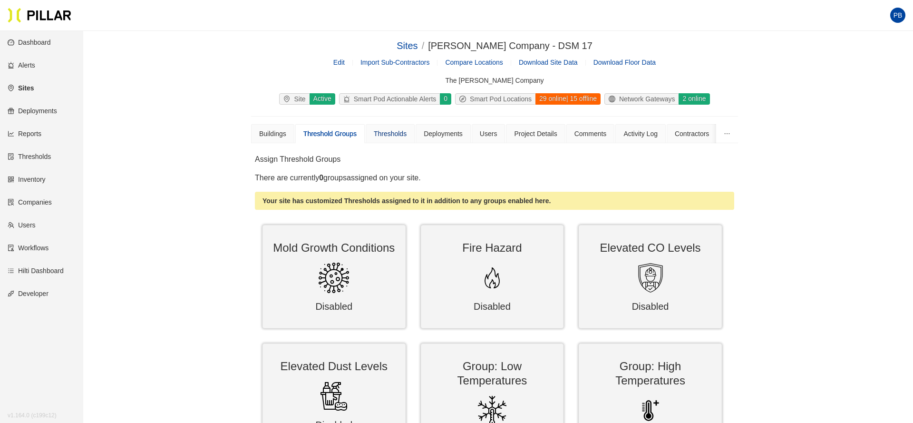
click at [391, 131] on div "Thresholds" at bounding box center [390, 133] width 33 height 10
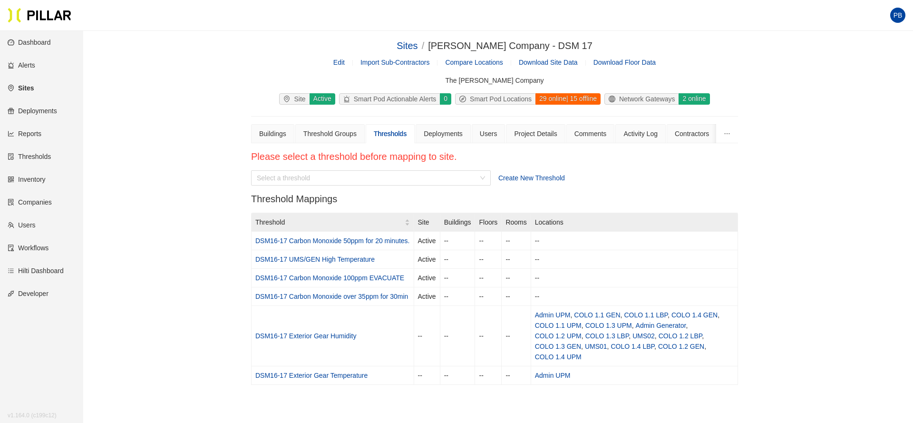
click at [29, 177] on link "Inventory" at bounding box center [27, 179] width 38 height 8
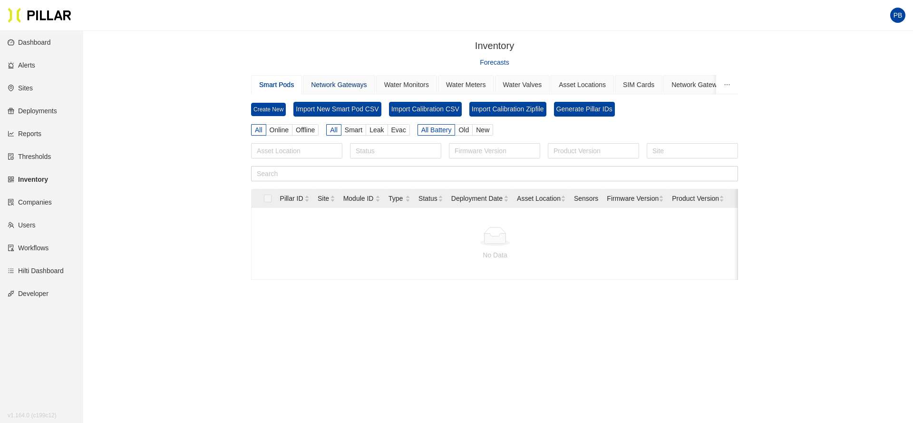
click at [341, 86] on div "Network Gateways" at bounding box center [339, 84] width 56 height 10
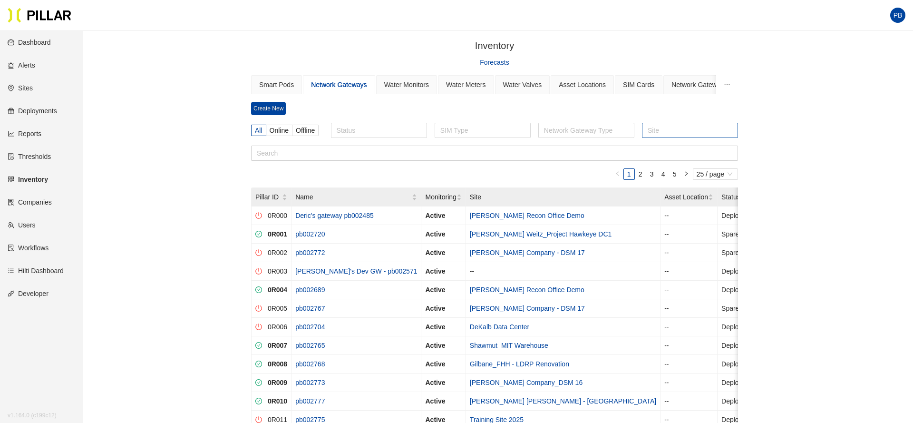
click at [679, 129] on div at bounding box center [689, 130] width 91 height 13
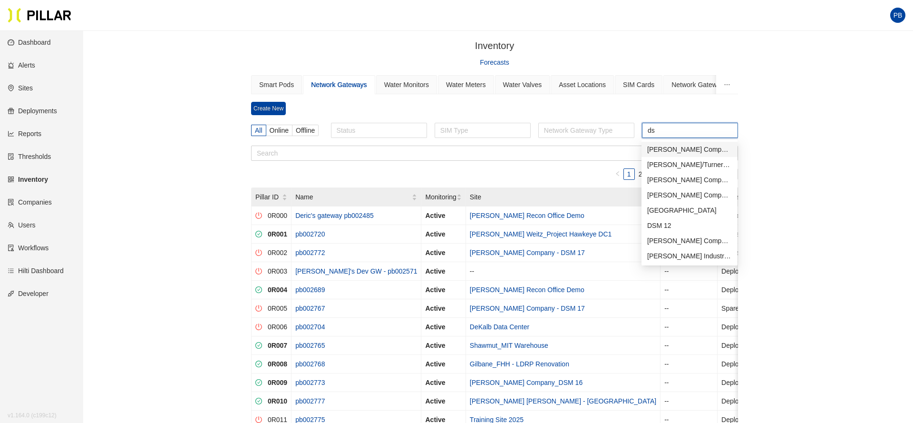
type input "dsm"
click at [700, 147] on div "[PERSON_NAME] Company - DSM 17" at bounding box center [689, 149] width 85 height 10
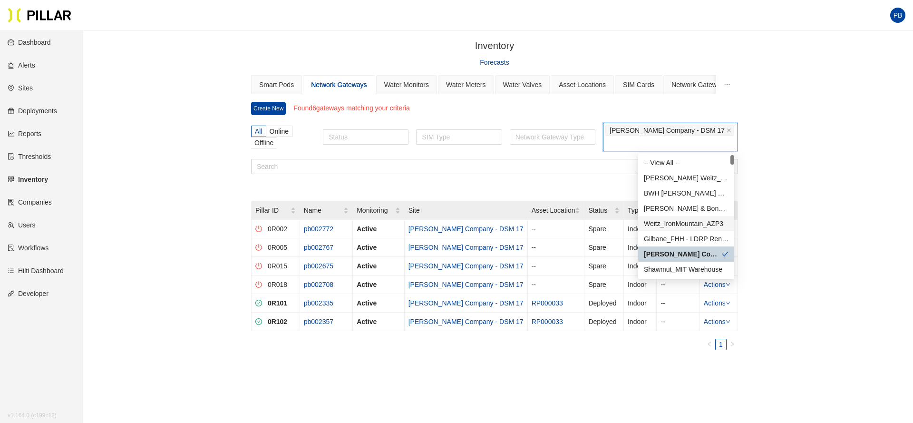
click at [802, 226] on div "Inventory / Forecasts Smart Pods Network Gateways Water Monitors Water Meters W…" at bounding box center [494, 213] width 776 height 349
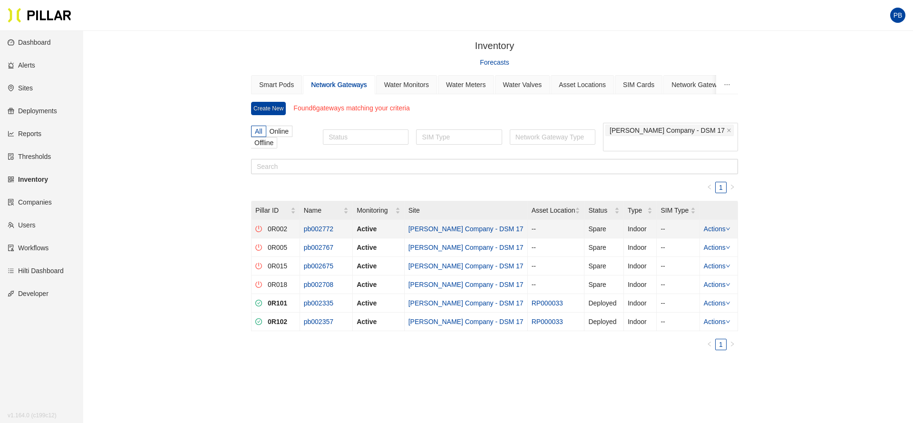
click at [726, 228] on icon "down" at bounding box center [727, 228] width 5 height 5
click at [725, 225] on link "Actions" at bounding box center [717, 229] width 27 height 8
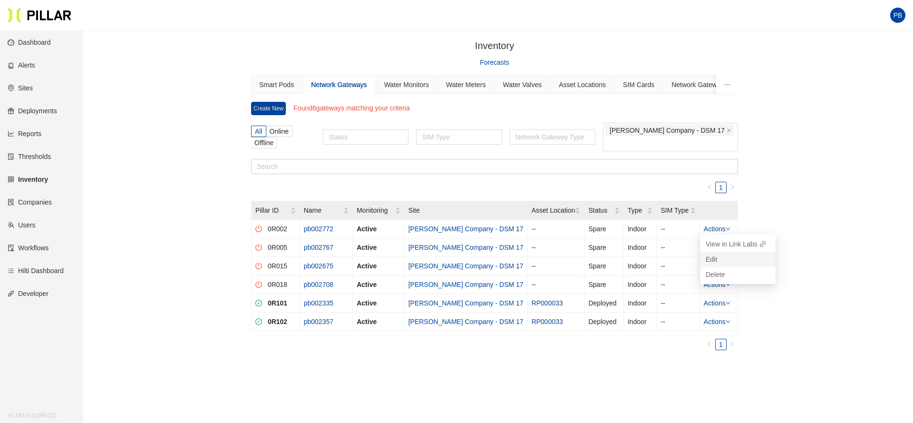
click at [711, 257] on link "Edit" at bounding box center [711, 259] width 11 height 10
click at [728, 130] on icon "close" at bounding box center [729, 131] width 4 height 4
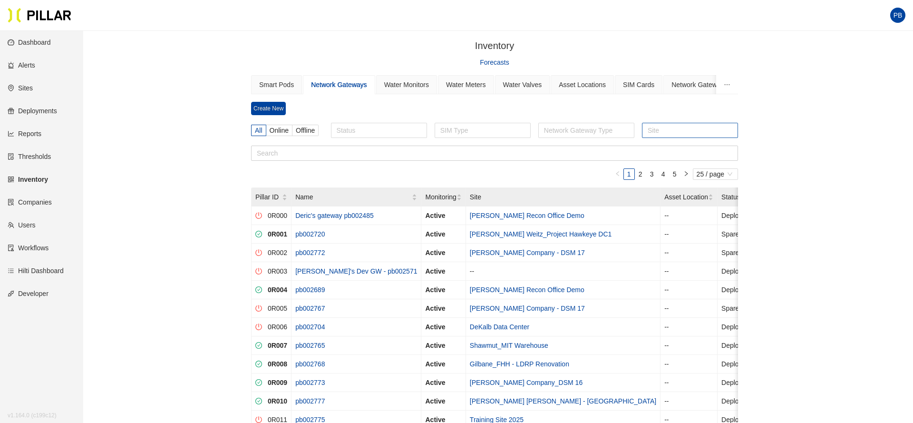
click at [683, 130] on div at bounding box center [689, 130] width 91 height 13
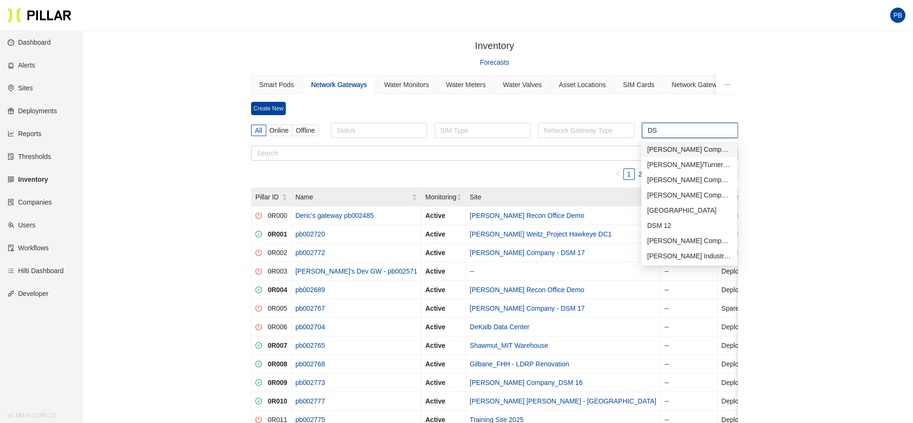
type input "DSM"
click at [696, 192] on div "[PERSON_NAME] Company_DSM 16" at bounding box center [689, 195] width 85 height 10
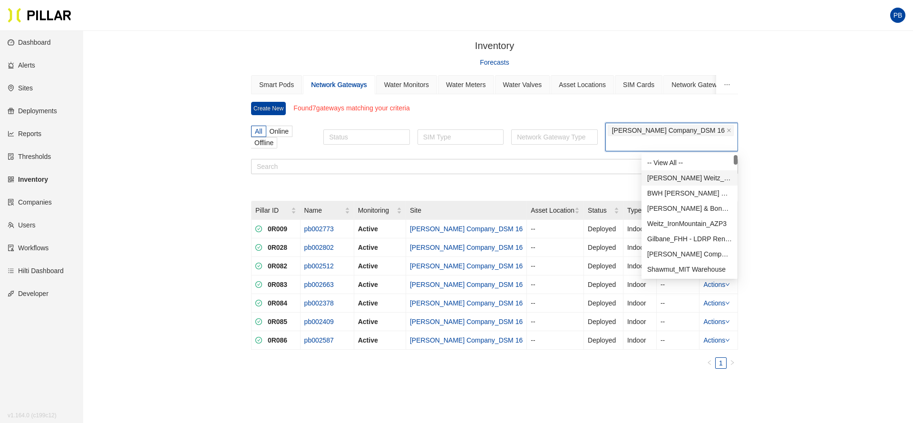
click at [157, 154] on div "Inventory / Forecasts Smart Pods Network Gateways Water Monitors Water Meters W…" at bounding box center [494, 223] width 776 height 368
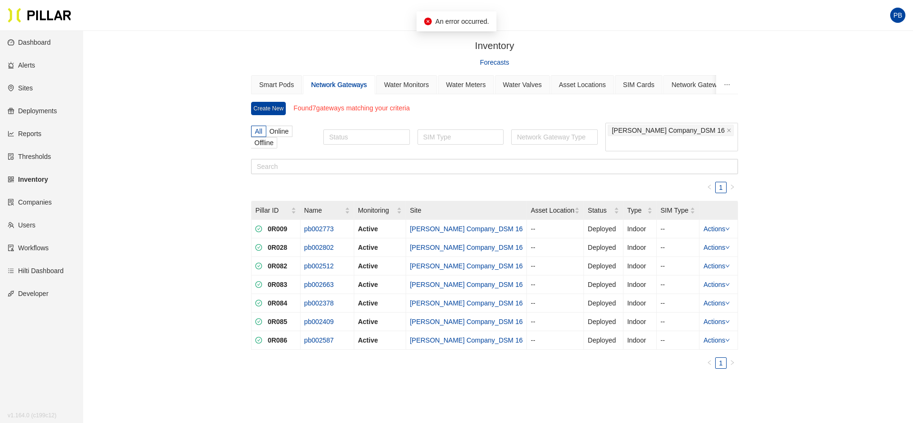
click at [849, 165] on div "Inventory / Forecasts Smart Pods Network Gateways Water Monitors Water Meters W…" at bounding box center [494, 223] width 776 height 368
click at [40, 178] on link "Inventory" at bounding box center [28, 179] width 40 height 8
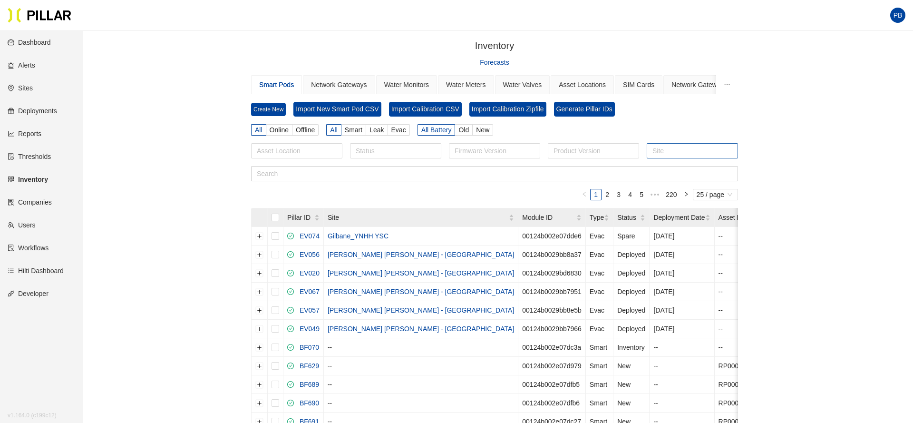
click at [675, 153] on div at bounding box center [692, 150] width 87 height 13
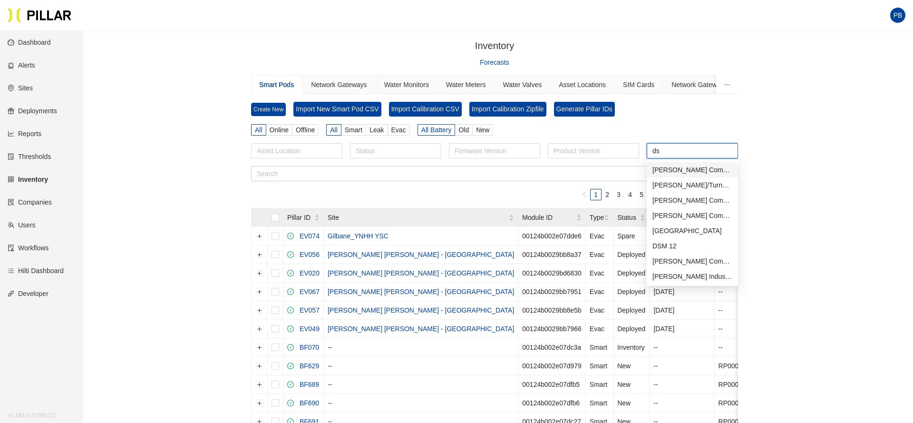
type input "dsm"
click at [687, 169] on div "[PERSON_NAME] Company - DSM 17" at bounding box center [692, 169] width 80 height 10
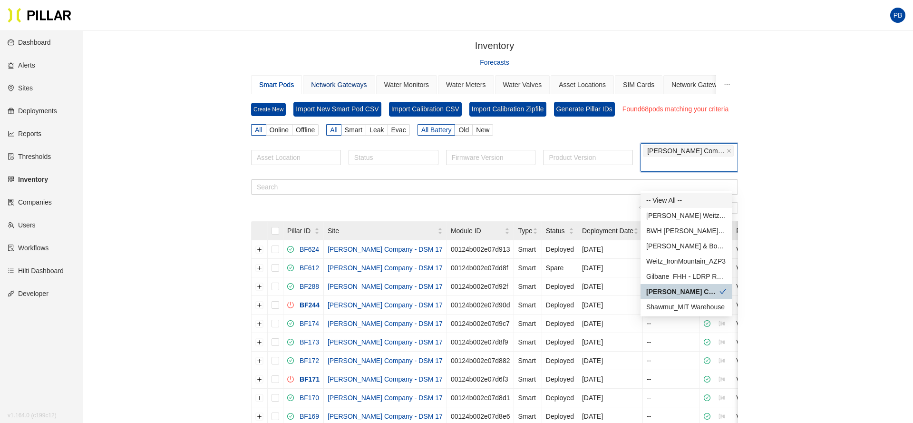
click at [348, 80] on div "Network Gateways" at bounding box center [339, 84] width 56 height 10
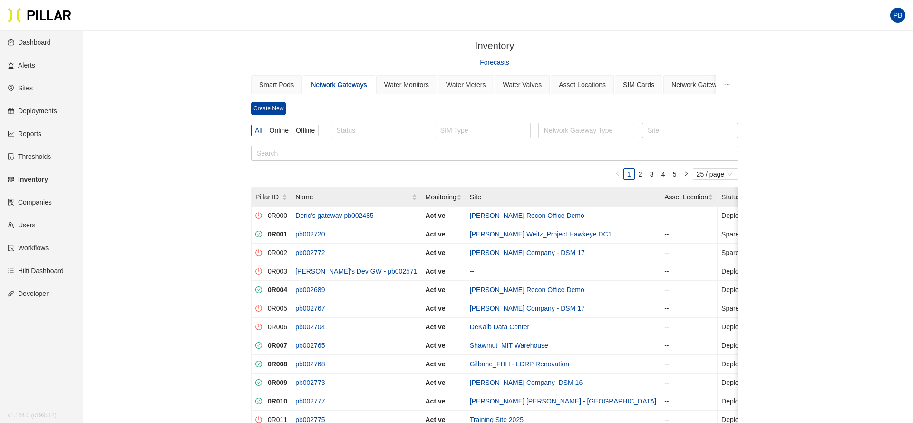
click at [665, 134] on div at bounding box center [689, 130] width 91 height 13
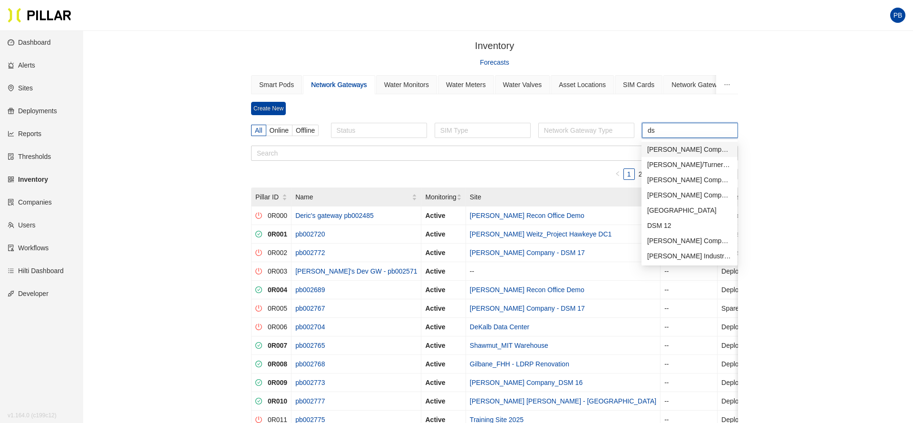
type input "dsm"
click at [692, 193] on div "[PERSON_NAME] Company_DSM 16" at bounding box center [689, 195] width 85 height 10
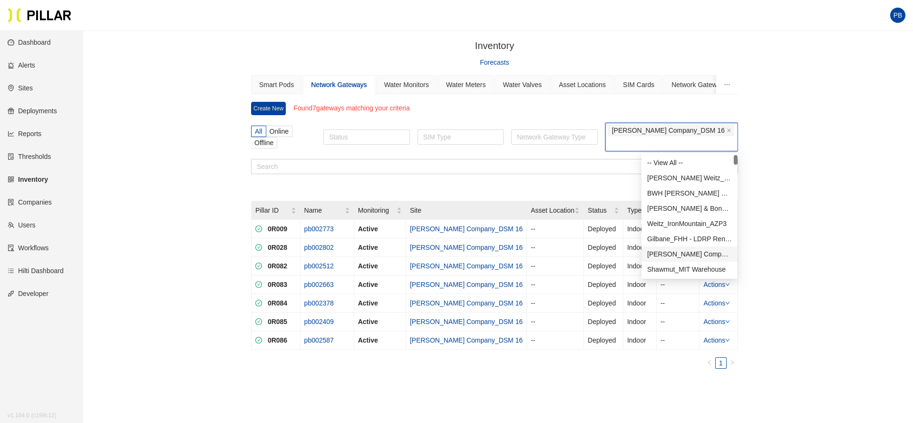
click at [706, 254] on div "[PERSON_NAME] Company - DSM 17" at bounding box center [689, 254] width 85 height 10
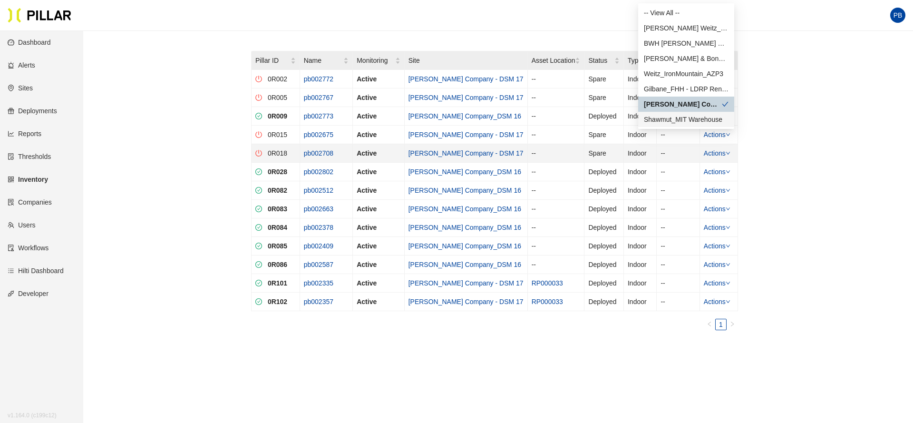
scroll to position [164, 0]
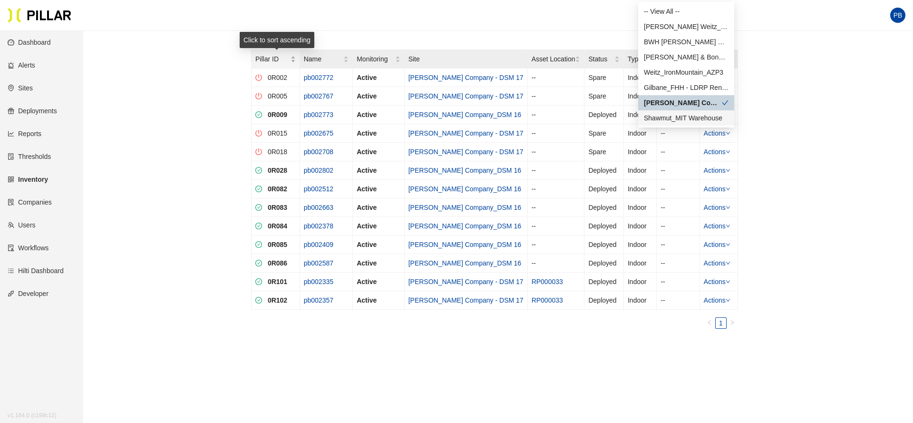
click at [290, 61] on span "Pillar ID" at bounding box center [272, 59] width 35 height 10
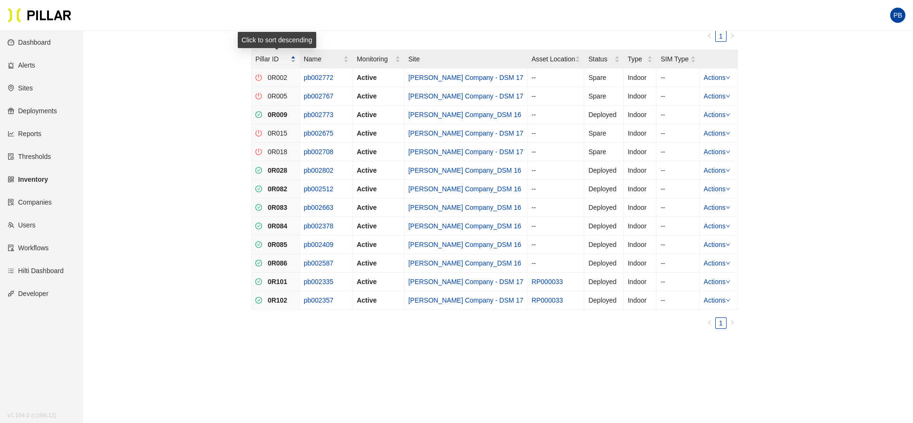
click at [296, 60] on div "Pillar ID" at bounding box center [275, 59] width 40 height 10
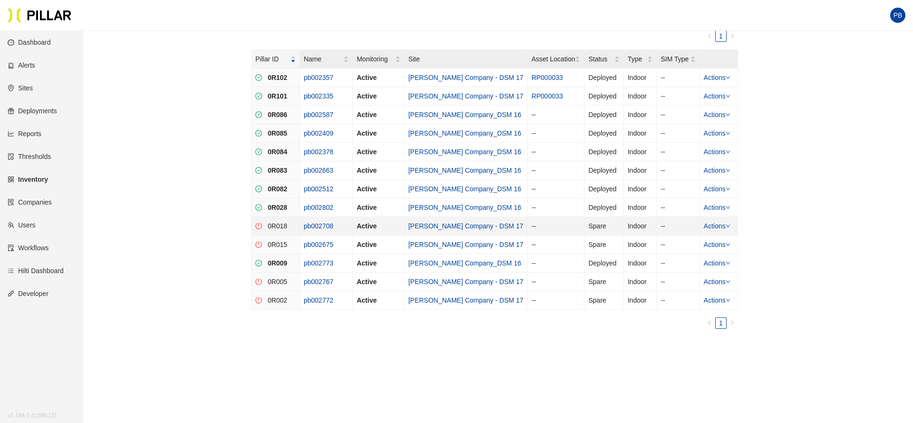
click at [330, 225] on link "pb002708" at bounding box center [318, 226] width 29 height 8
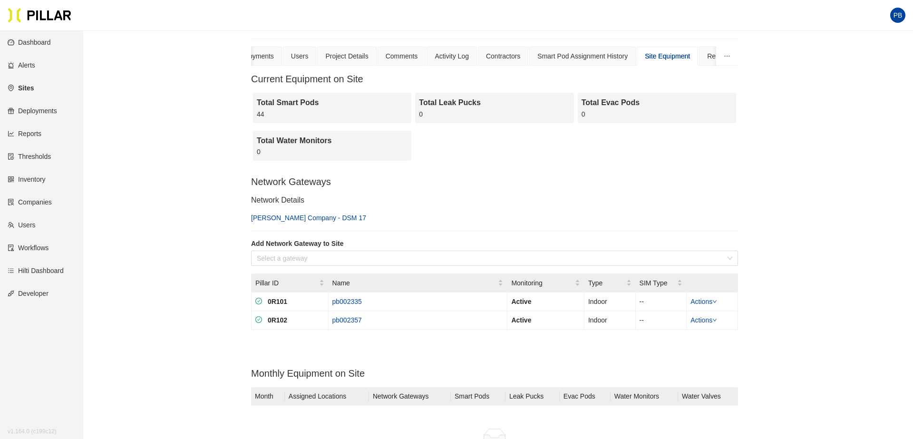
scroll to position [114, 0]
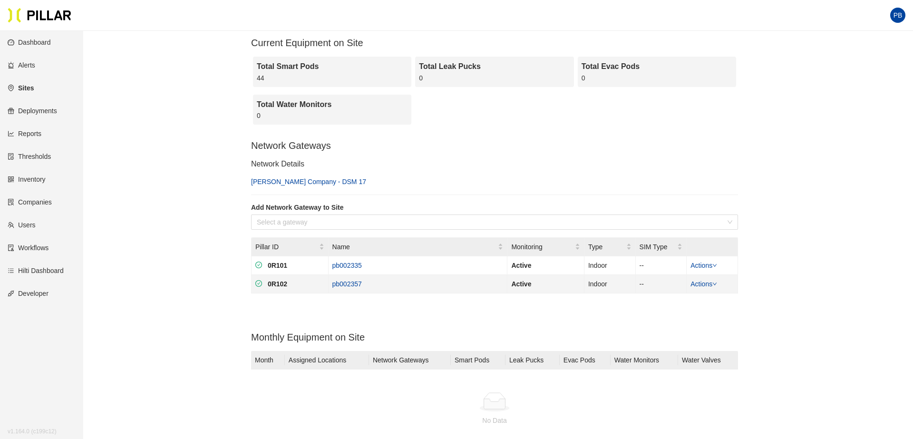
drag, startPoint x: 235, startPoint y: 262, endPoint x: 725, endPoint y: 290, distance: 490.9
click at [725, 290] on div "Sites / Weitz Company - DSM 17 / Edit Import Sub-Contractors Compare Locations …" at bounding box center [494, 245] width 776 height 641
click at [723, 297] on div "Pillar ID Name Monitoring Type SIM Type 0R101 pb002335 Active Indoor -- Actions…" at bounding box center [494, 269] width 487 height 64
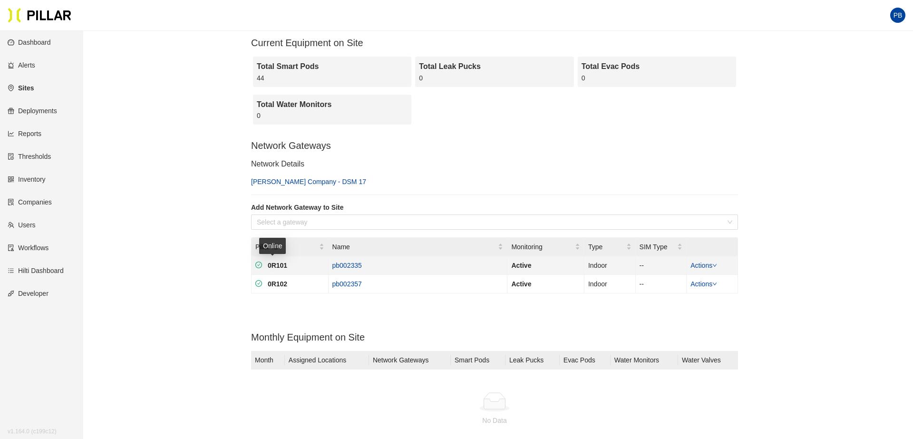
drag, startPoint x: 723, startPoint y: 297, endPoint x: 262, endPoint y: 269, distance: 461.0
click at [262, 269] on div "Pillar ID Name Monitoring Type SIM Type 0R101 pb002335 Active Indoor -- Actions…" at bounding box center [494, 269] width 487 height 64
copy tbody "0R101 pb002335 Active Indoor -- Actions 0R102 pb002357 Active Indoor -- Actions"
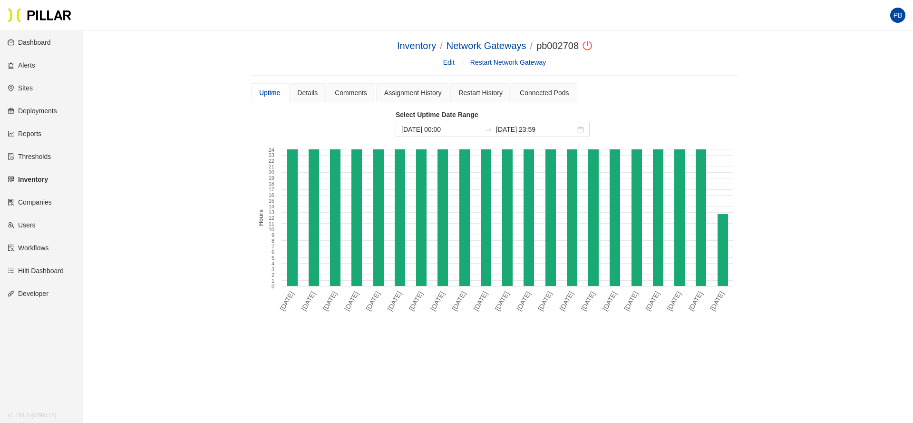
click at [39, 179] on link "Inventory" at bounding box center [28, 179] width 40 height 8
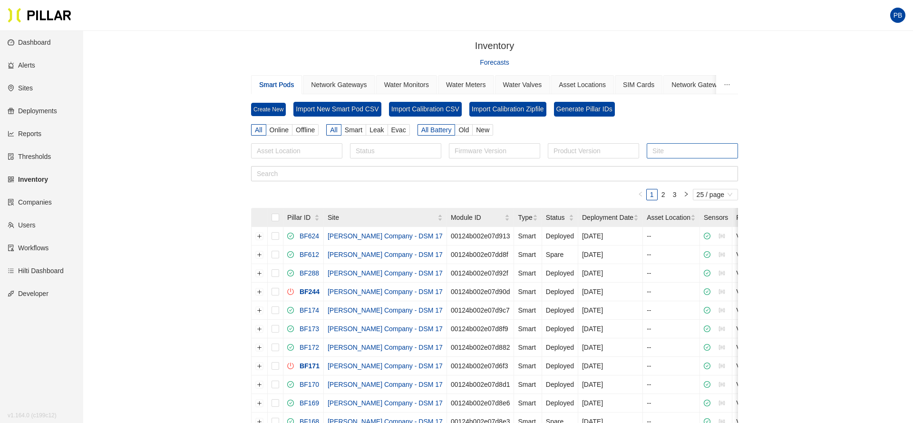
click at [670, 152] on div at bounding box center [692, 150] width 87 height 13
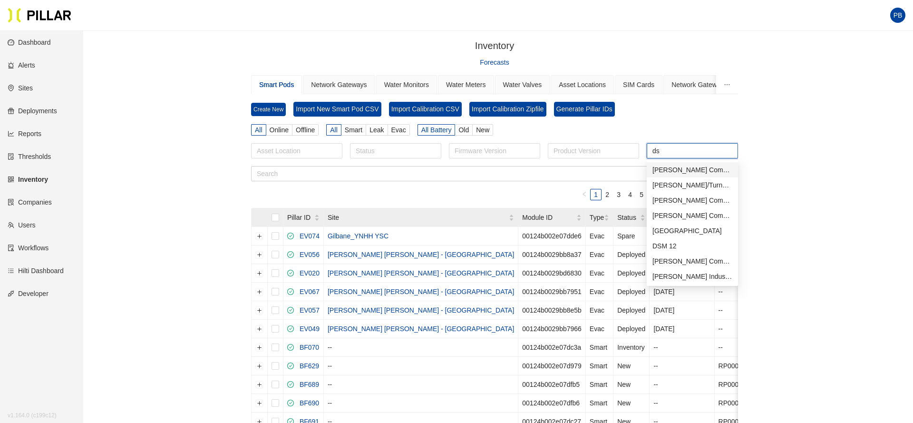
type input "dsm"
click at [691, 170] on div "[PERSON_NAME] Company - DSM 17" at bounding box center [692, 169] width 80 height 10
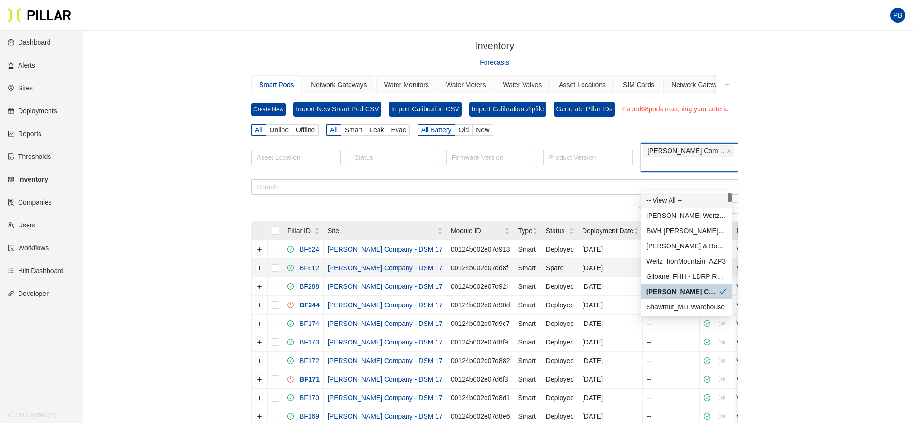
click at [599, 277] on td "[DATE]" at bounding box center [610, 268] width 65 height 19
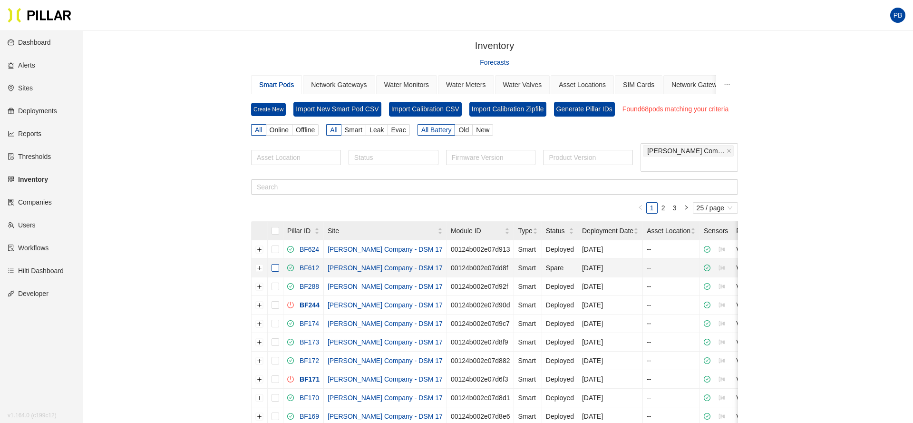
click at [274, 271] on input "checkbox" at bounding box center [275, 268] width 8 height 8
checkbox input "true"
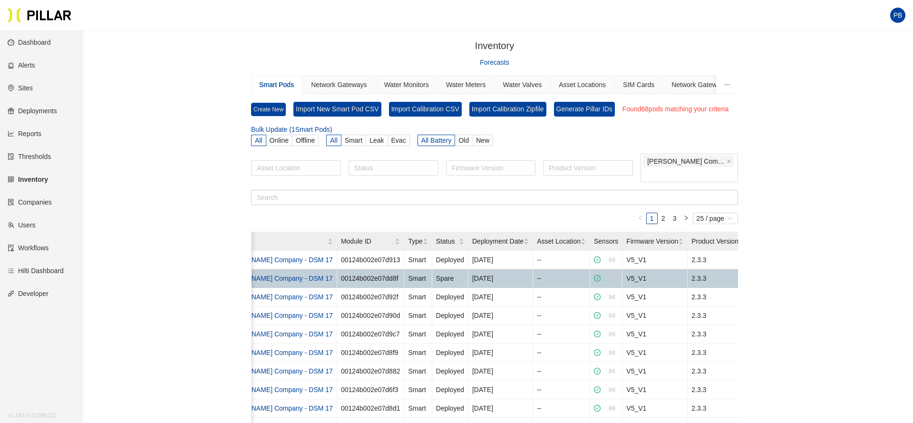
scroll to position [0, 144]
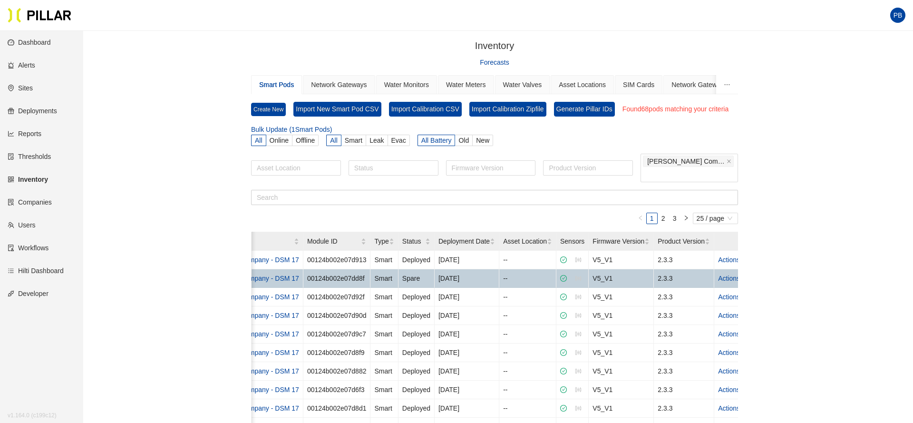
click at [740, 280] on icon "down" at bounding box center [742, 278] width 5 height 5
click at [716, 316] on link "Edit" at bounding box center [714, 315] width 11 height 10
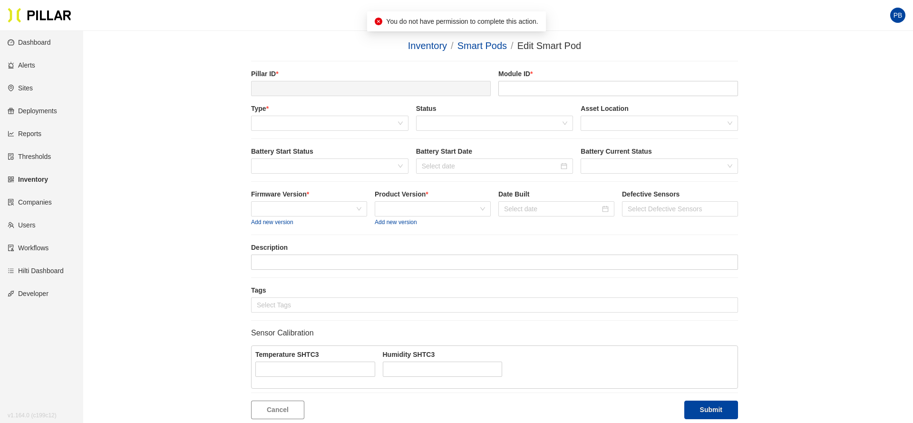
type input "BF612"
type input "00124b002e07dd8f"
type input "[DATE]"
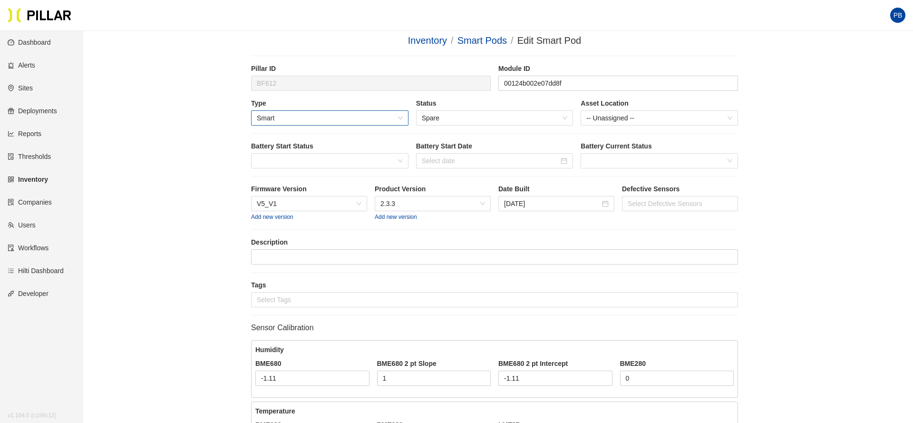
scroll to position [4, 0]
click at [567, 119] on span "Spare" at bounding box center [495, 119] width 146 height 14
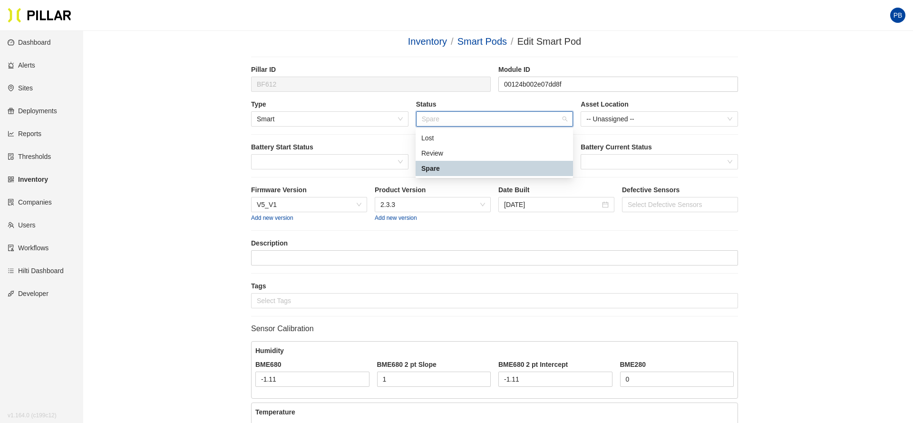
click at [567, 119] on span "Spare" at bounding box center [495, 119] width 146 height 14
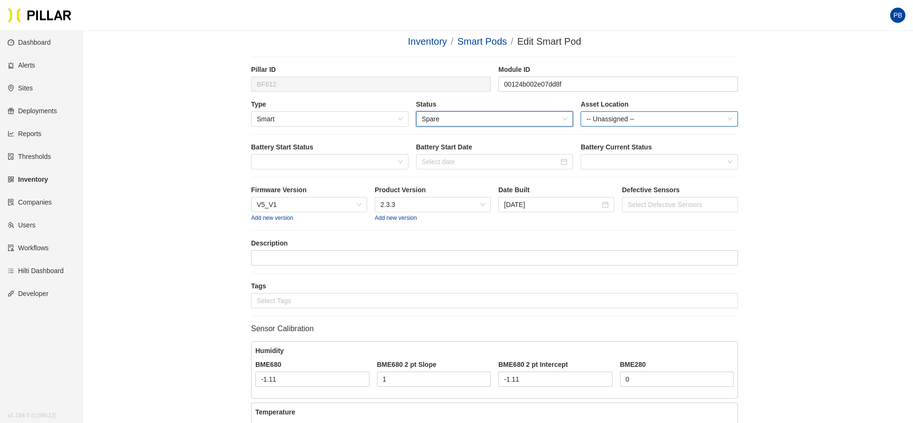
click at [728, 121] on span "-- Unassigned --" at bounding box center [659, 119] width 146 height 14
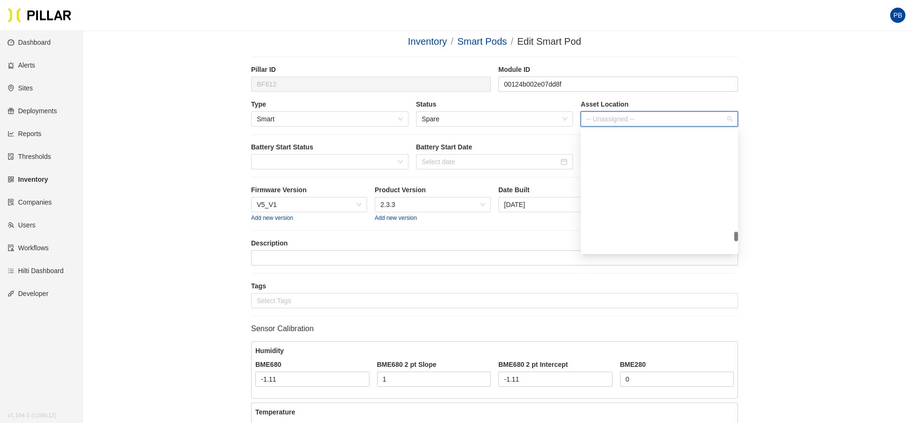
scroll to position [3996, 0]
click at [829, 164] on div "Inventory / Smart Pods / Edit Smart Pod / Pillar ID BF612 Module ID 00124b002e0…" at bounding box center [494, 323] width 776 height 579
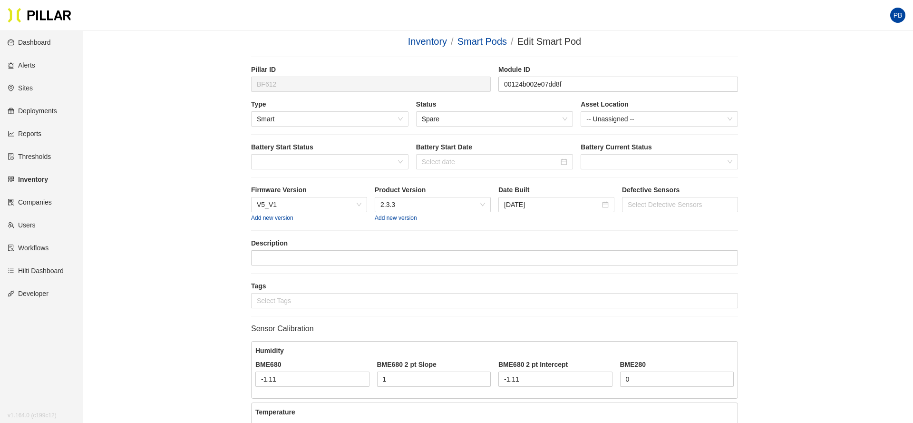
click at [850, 174] on div "Inventory / Smart Pods / Edit Smart Pod / Pillar ID BF612 Module ID 00124b002e0…" at bounding box center [494, 323] width 776 height 579
click at [25, 84] on link "Sites" at bounding box center [20, 88] width 25 height 8
